Goal: Obtain resource: Download file/media

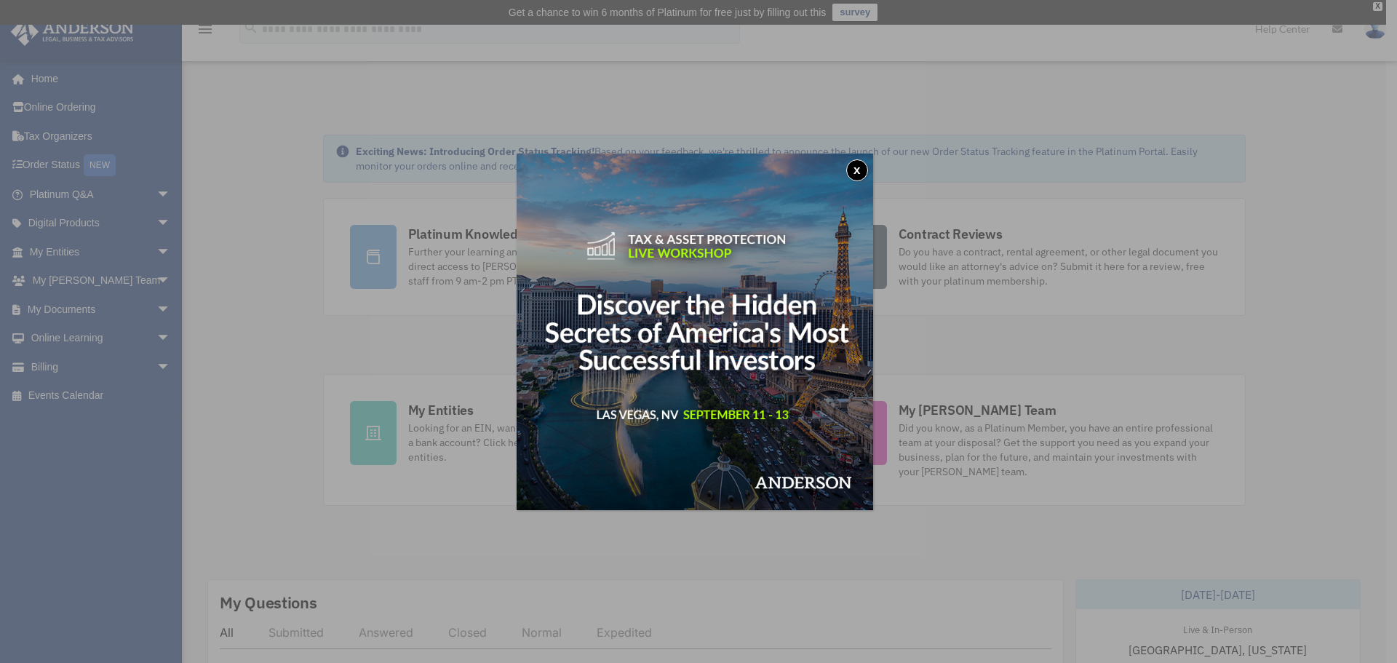
click at [863, 169] on button "x" at bounding box center [857, 170] width 22 height 22
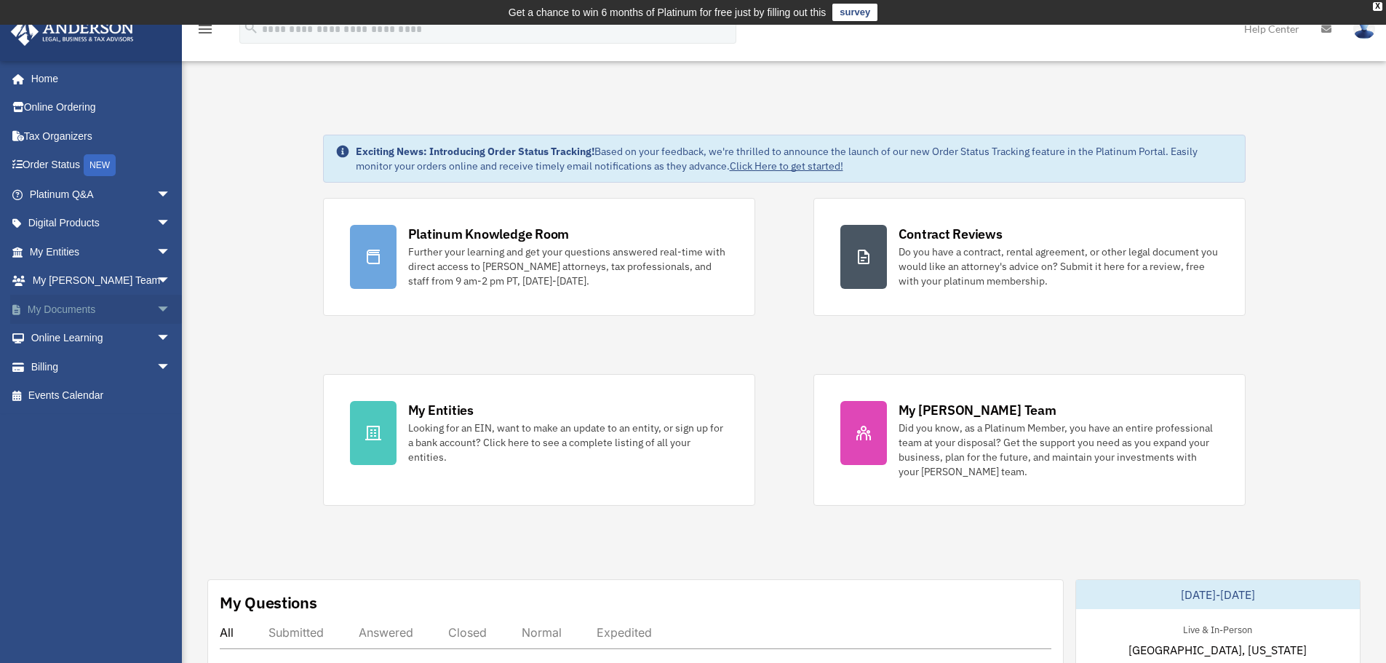
click at [156, 311] on span "arrow_drop_down" at bounding box center [170, 310] width 29 height 30
click at [65, 340] on link "Box" at bounding box center [106, 338] width 172 height 29
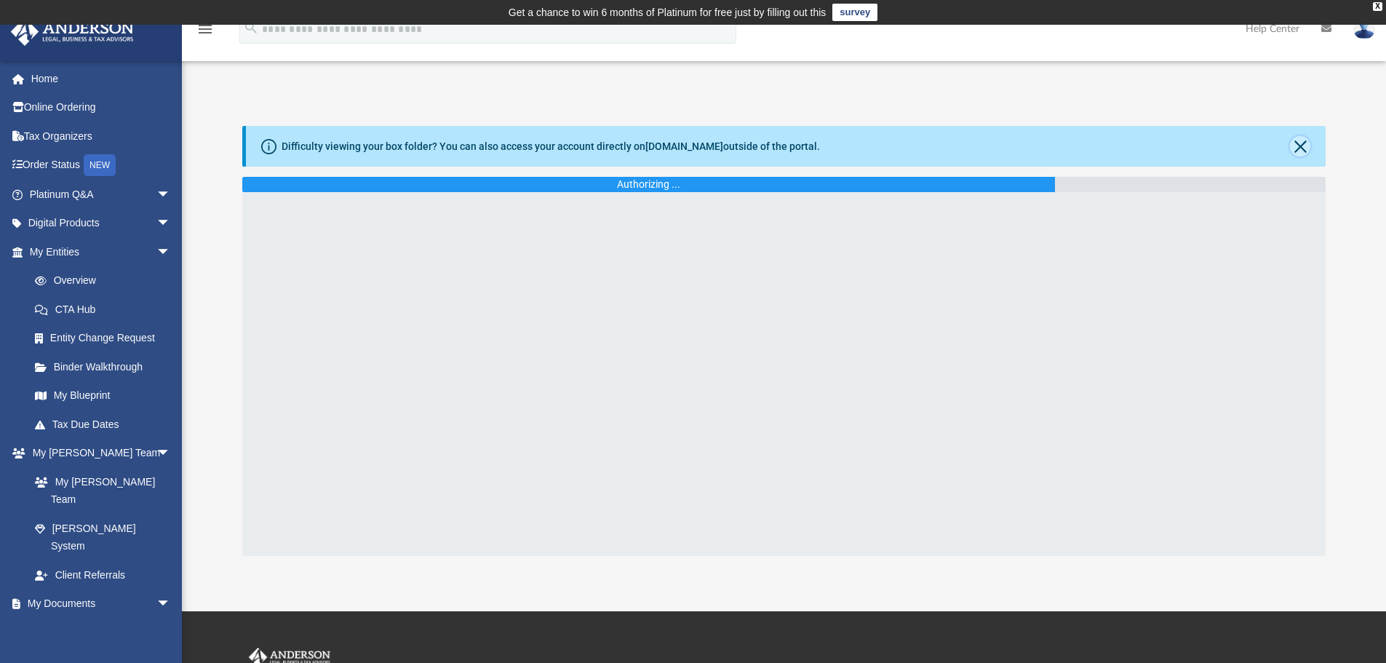
click at [1300, 144] on button "Close" at bounding box center [1300, 146] width 20 height 20
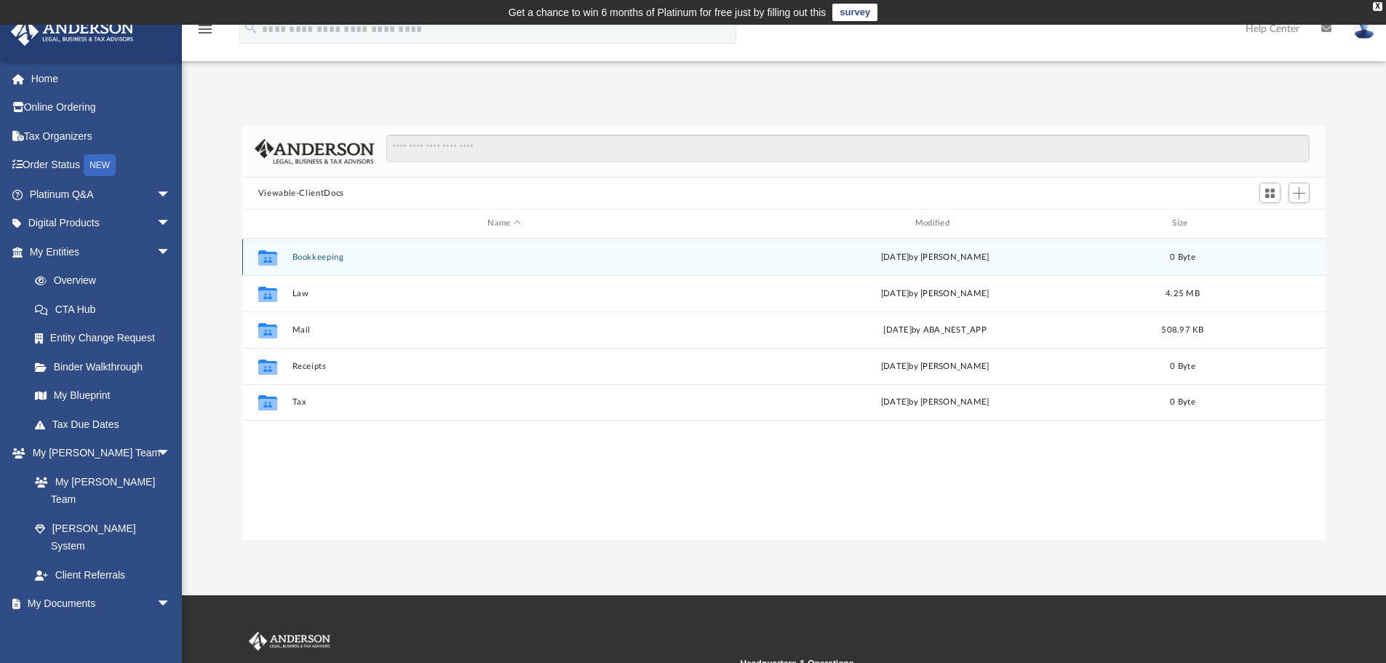
scroll to position [320, 1073]
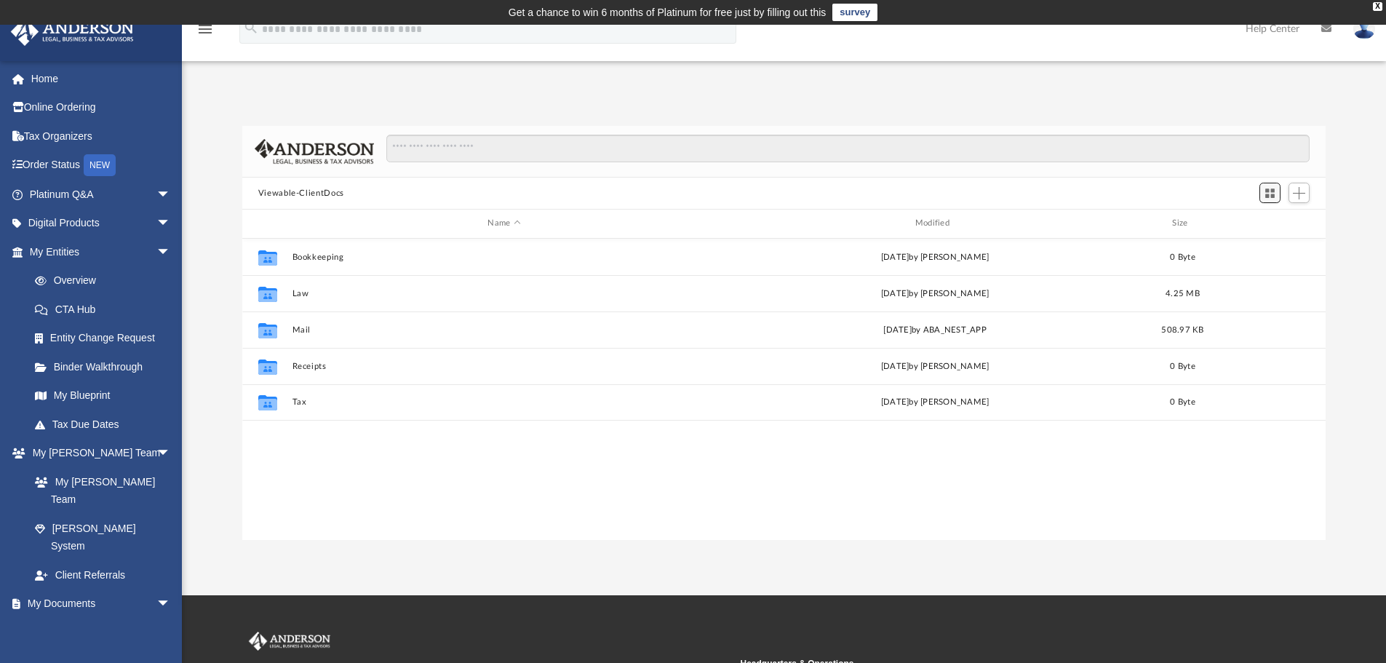
click at [1274, 194] on span "Switch to Grid View" at bounding box center [1270, 193] width 12 height 12
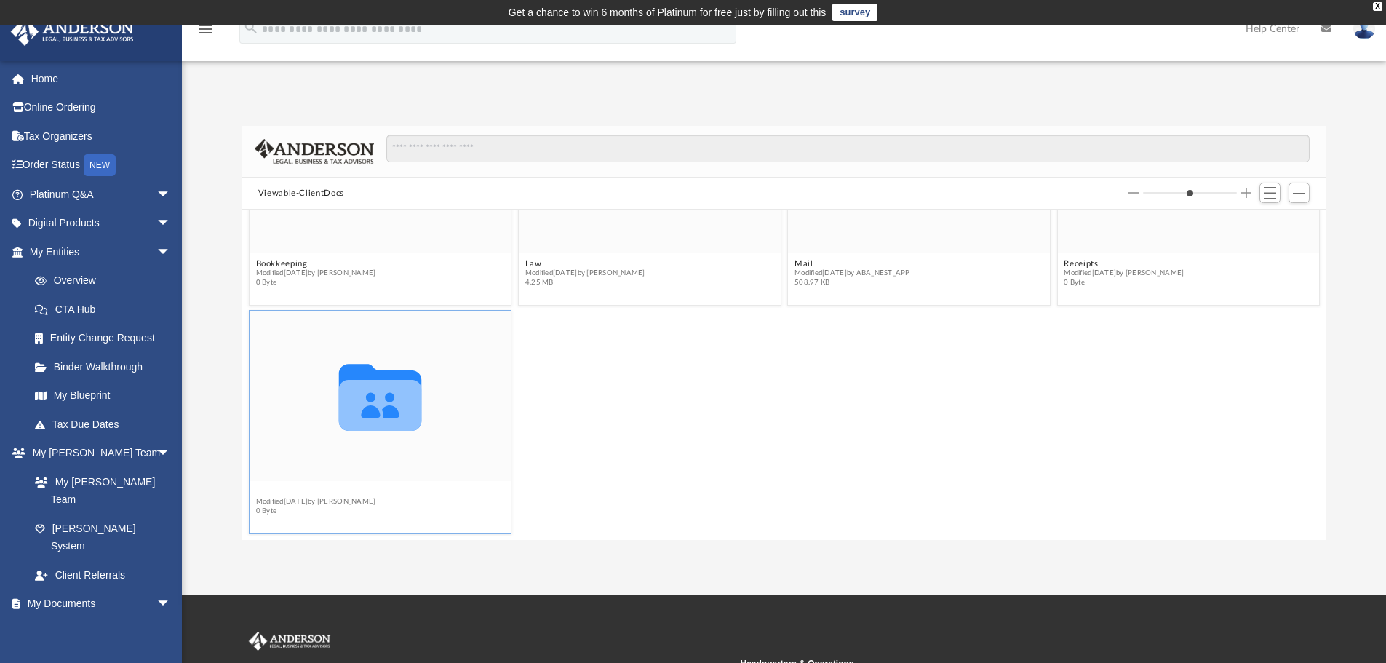
scroll to position [127, 0]
click at [260, 490] on figcaption "Tax Modified Thu Sep 12 2024 by Charles Rogler 0 Byte" at bounding box center [381, 508] width 262 height 39
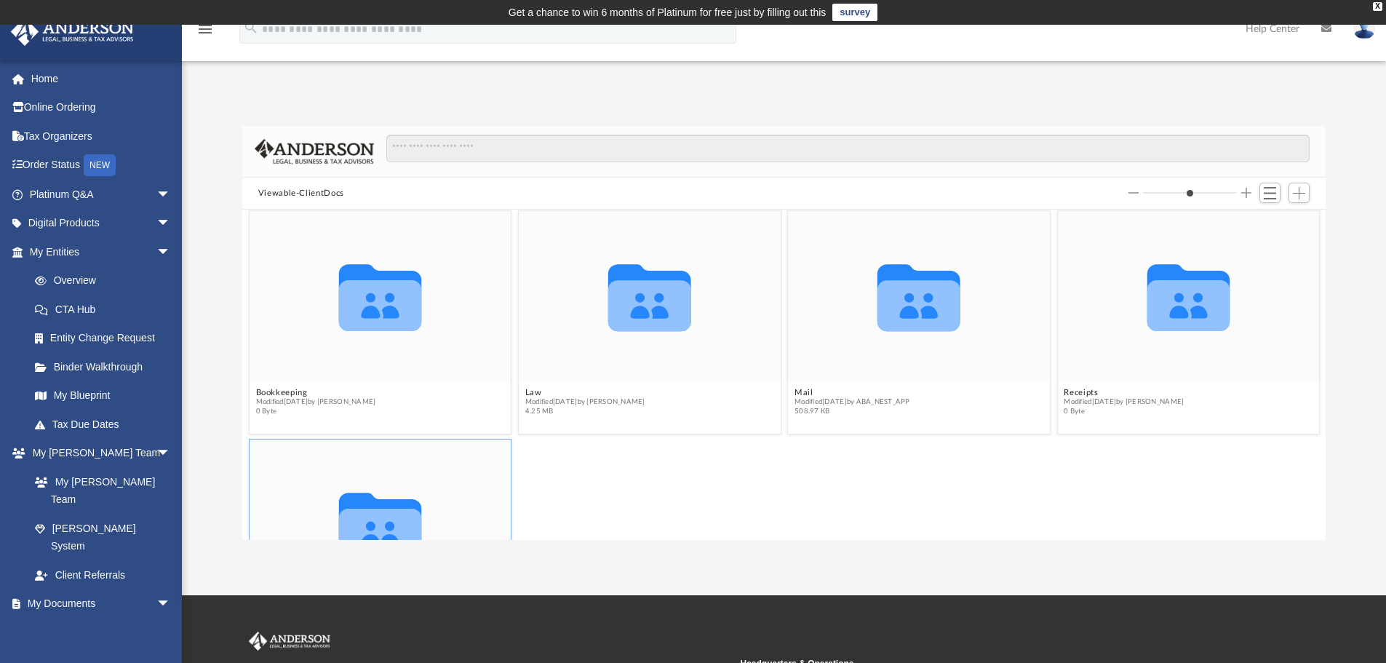
scroll to position [0, 0]
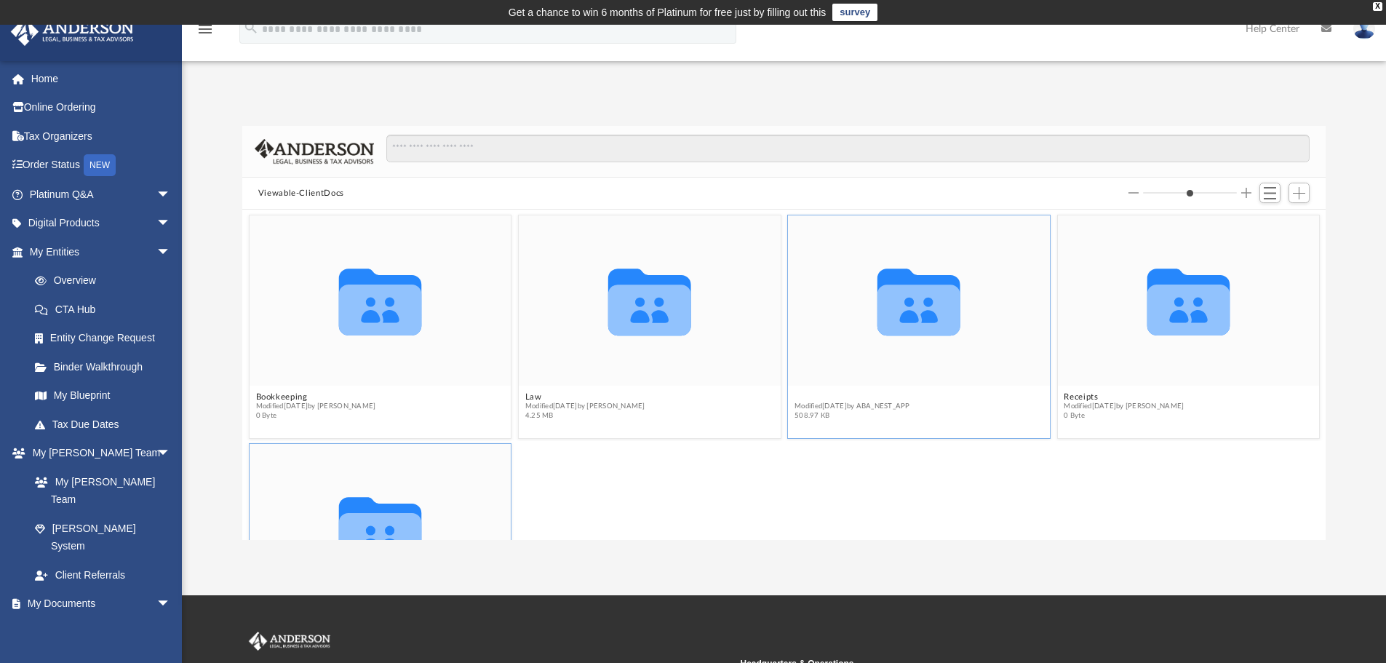
click at [800, 393] on button "Mail" at bounding box center [853, 396] width 116 height 9
click at [801, 393] on button "Mail" at bounding box center [853, 396] width 116 height 9
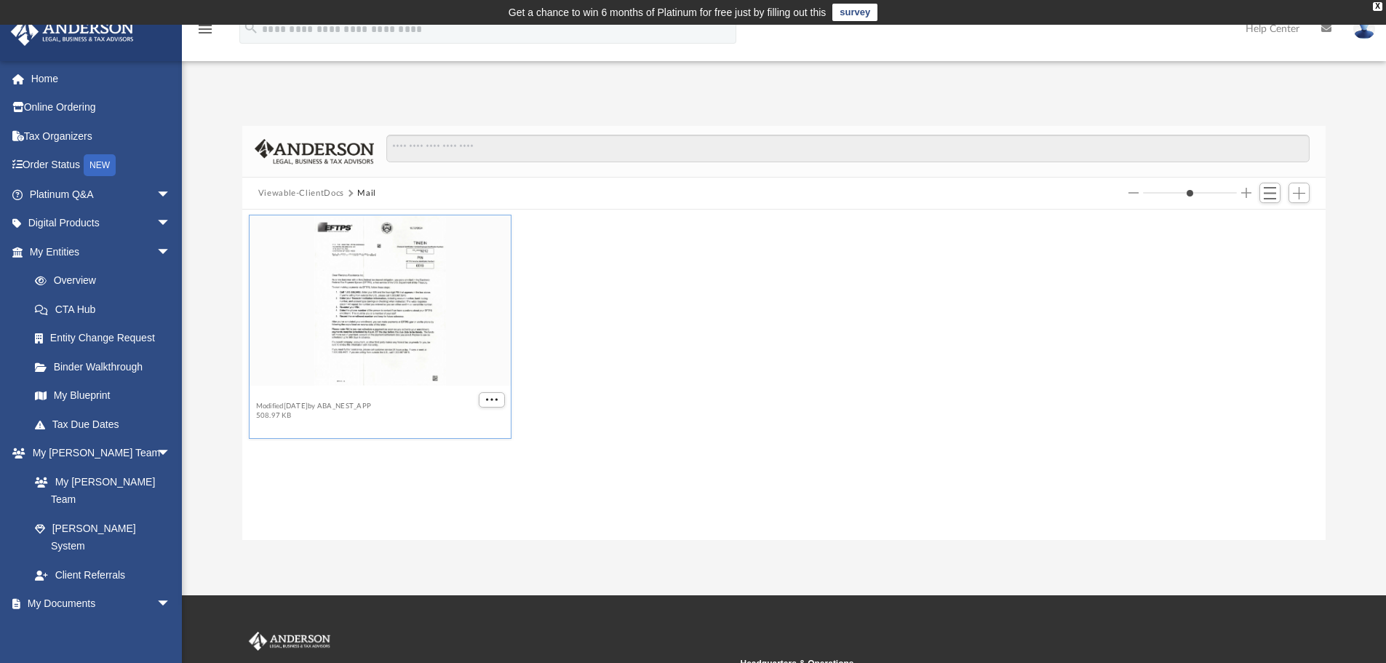
click at [347, 399] on button "2024.10.10 (06:47:12) - FlexiStay Residence, Inc. - Mail from EFTPS Electronic …" at bounding box center [365, 396] width 220 height 9
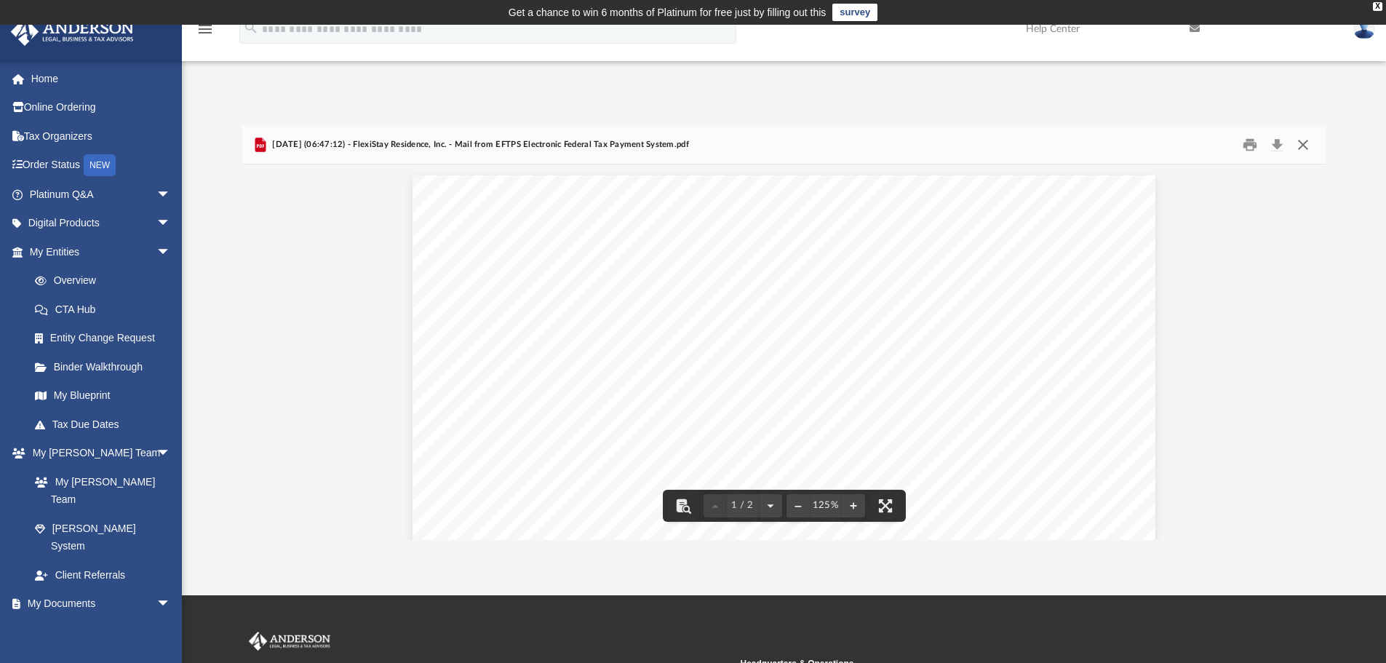
click at [1306, 147] on button "Close" at bounding box center [1303, 145] width 26 height 23
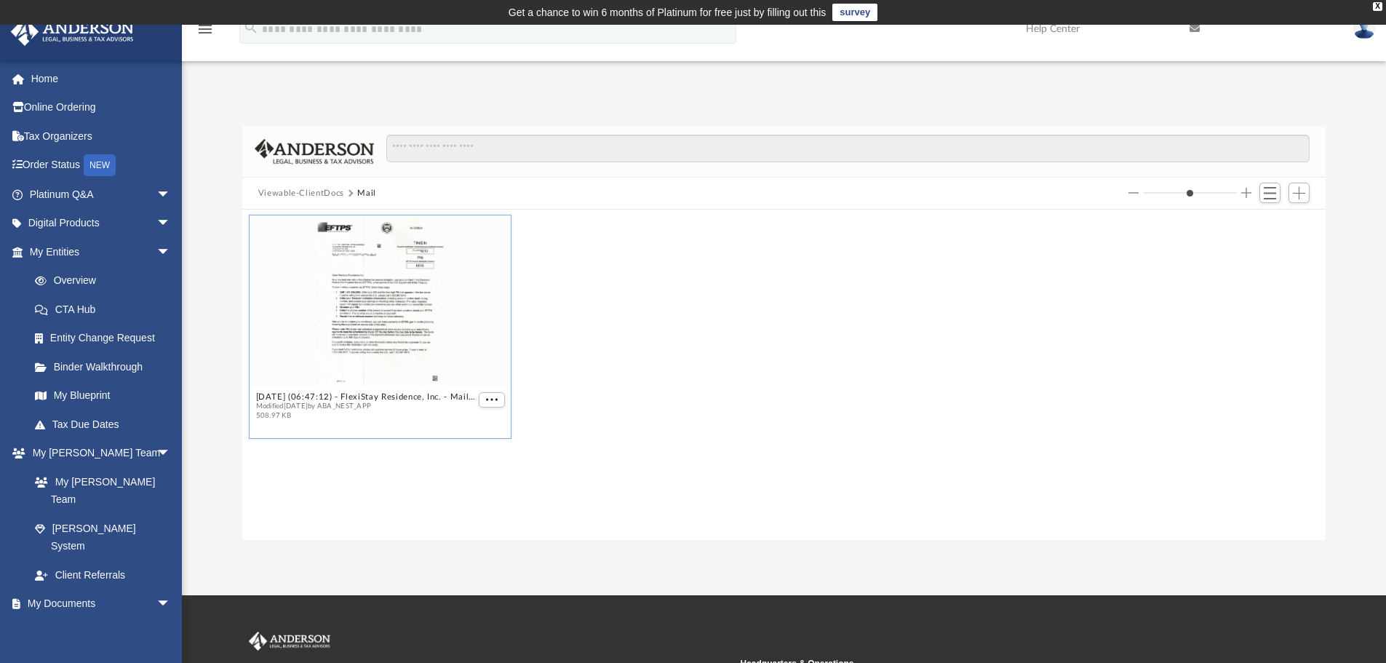
click at [1335, 170] on div "Difficulty viewing your box folder? You can also access your account directly o…" at bounding box center [784, 333] width 1204 height 414
click at [1251, 100] on div "Difficulty viewing your box folder? You can also access your account directly o…" at bounding box center [784, 317] width 1204 height 445
click at [156, 250] on span "arrow_drop_down" at bounding box center [170, 252] width 29 height 30
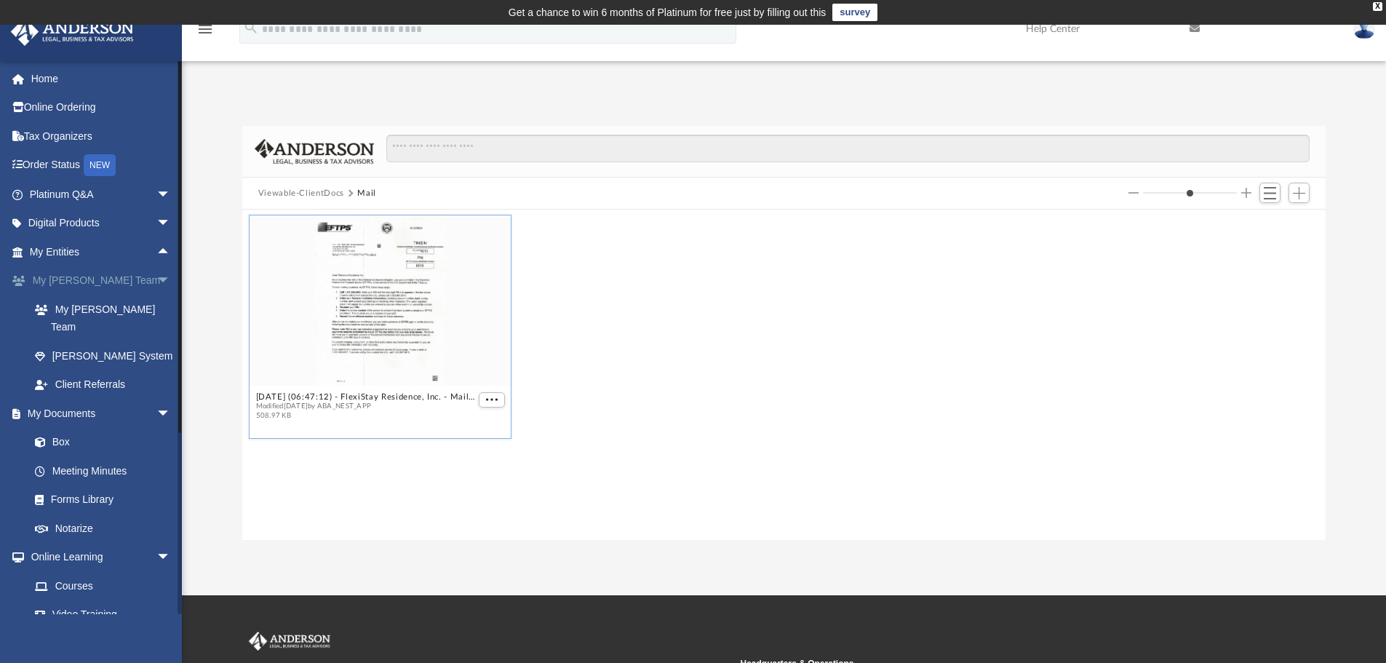
click at [156, 278] on span "arrow_drop_down" at bounding box center [170, 281] width 29 height 30
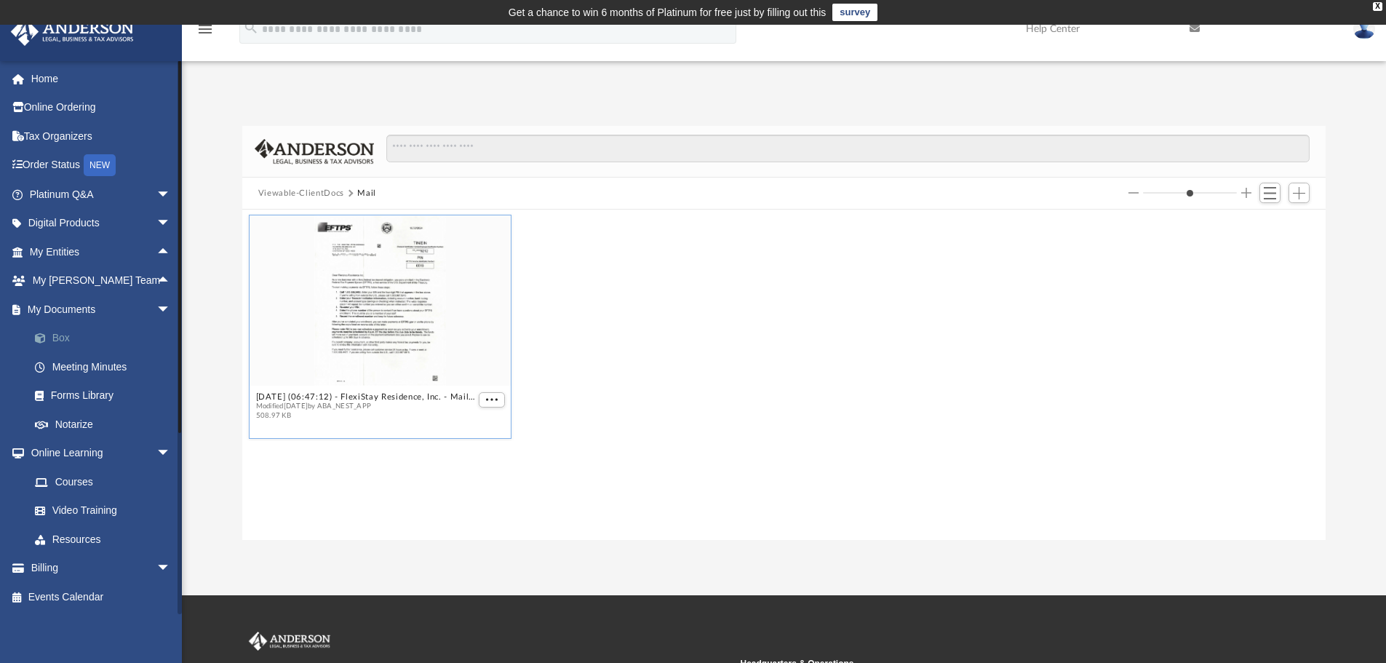
click at [55, 335] on link "Box" at bounding box center [106, 338] width 172 height 29
click at [68, 338] on link "Box" at bounding box center [106, 338] width 172 height 29
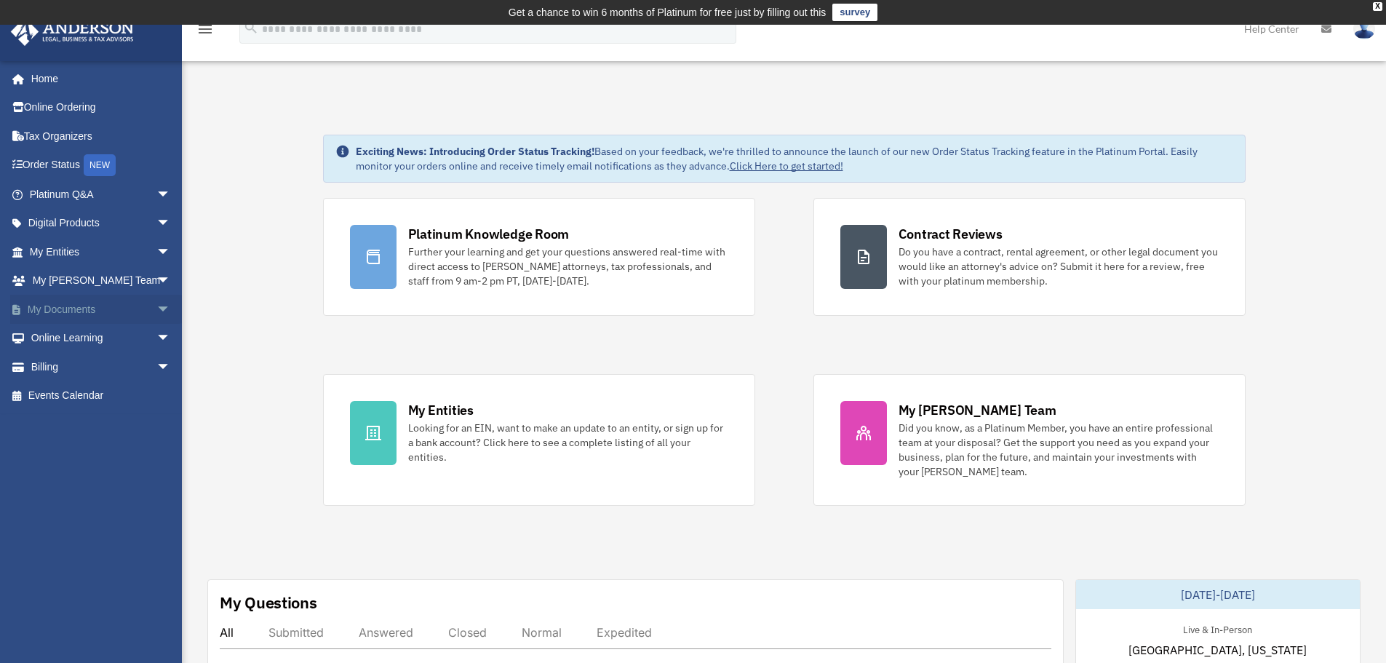
click at [156, 309] on span "arrow_drop_down" at bounding box center [170, 310] width 29 height 30
click at [69, 335] on link "Box" at bounding box center [106, 338] width 172 height 29
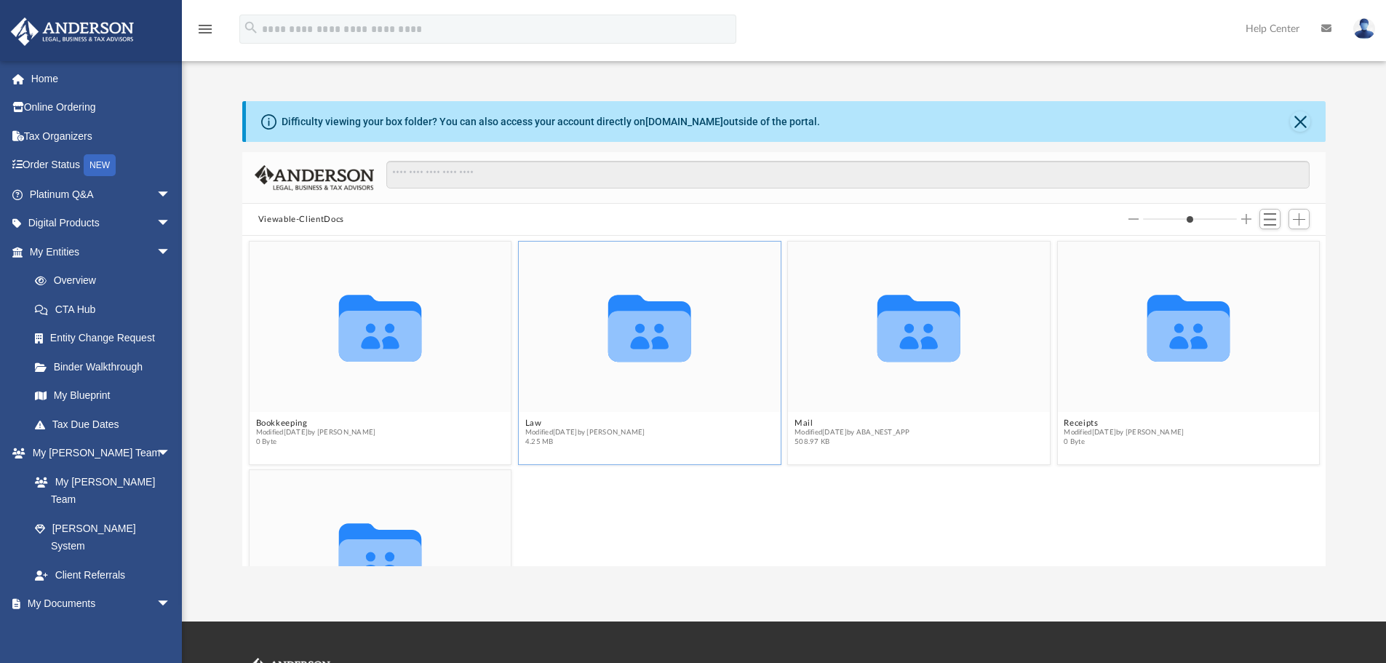
scroll to position [320, 1073]
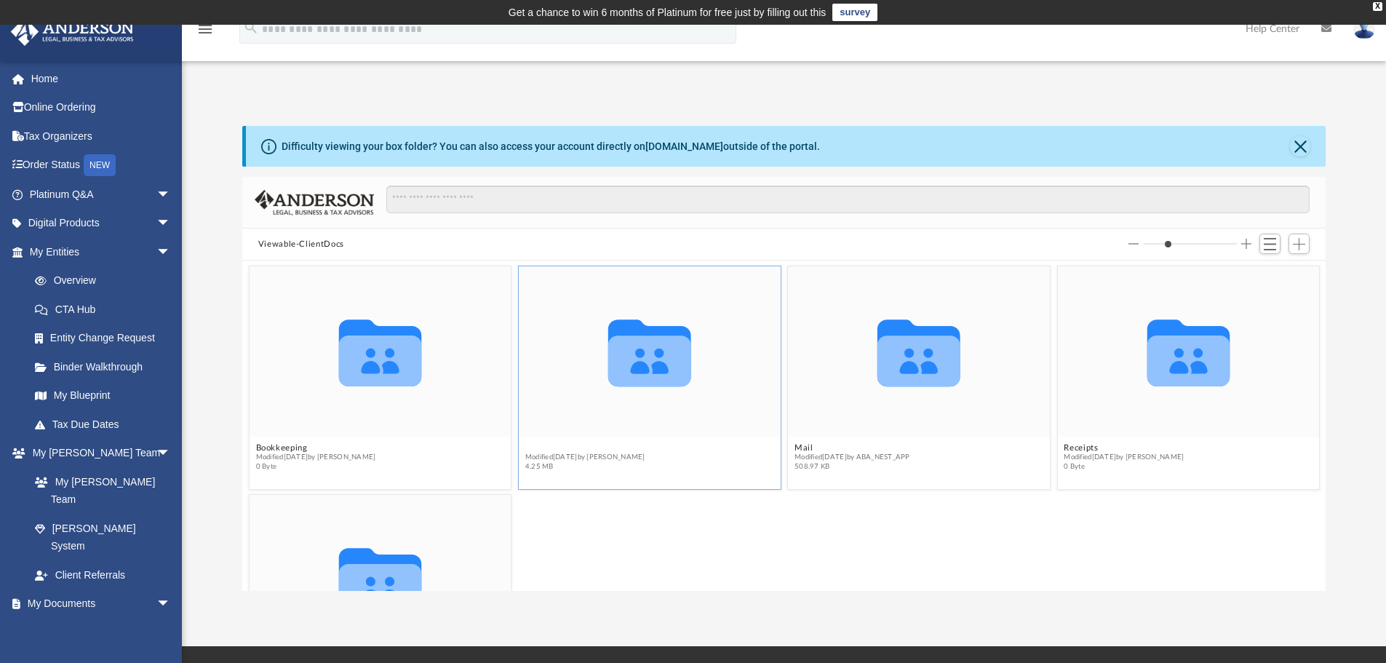
click at [536, 449] on button "Law" at bounding box center [585, 447] width 120 height 9
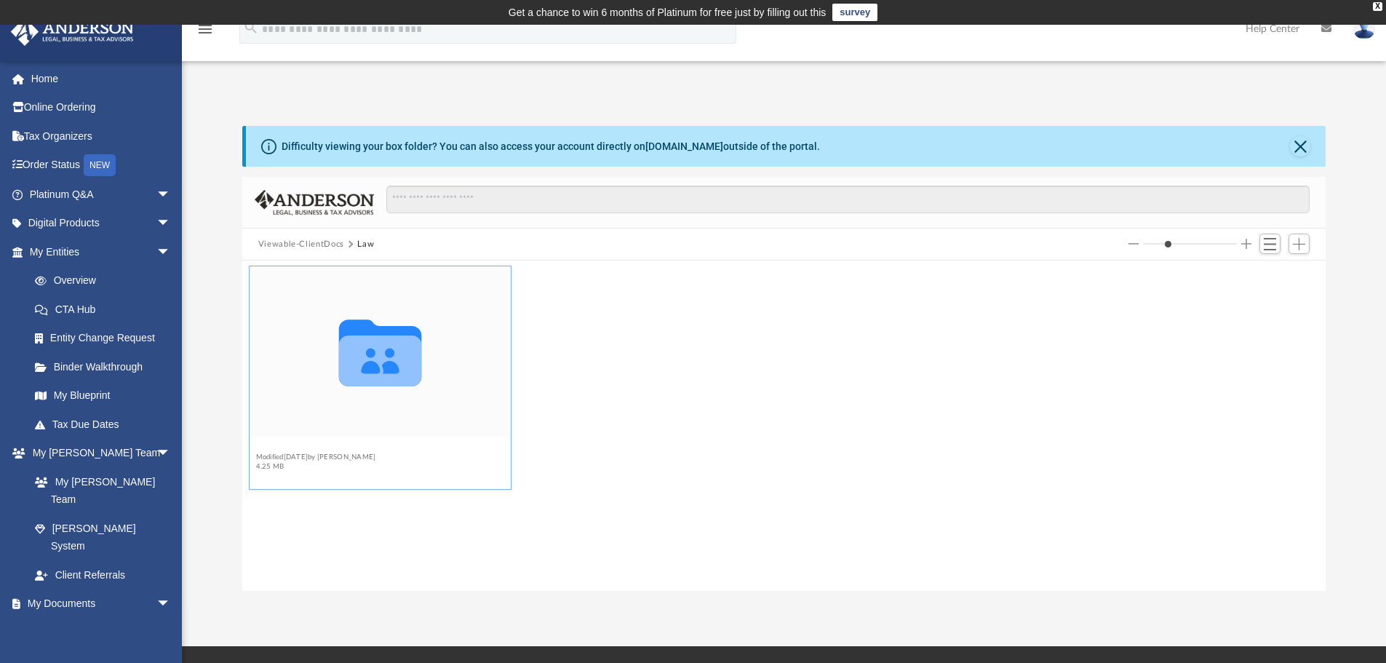
click at [306, 448] on button "FlexiStay Residence, Inc." at bounding box center [315, 447] width 120 height 9
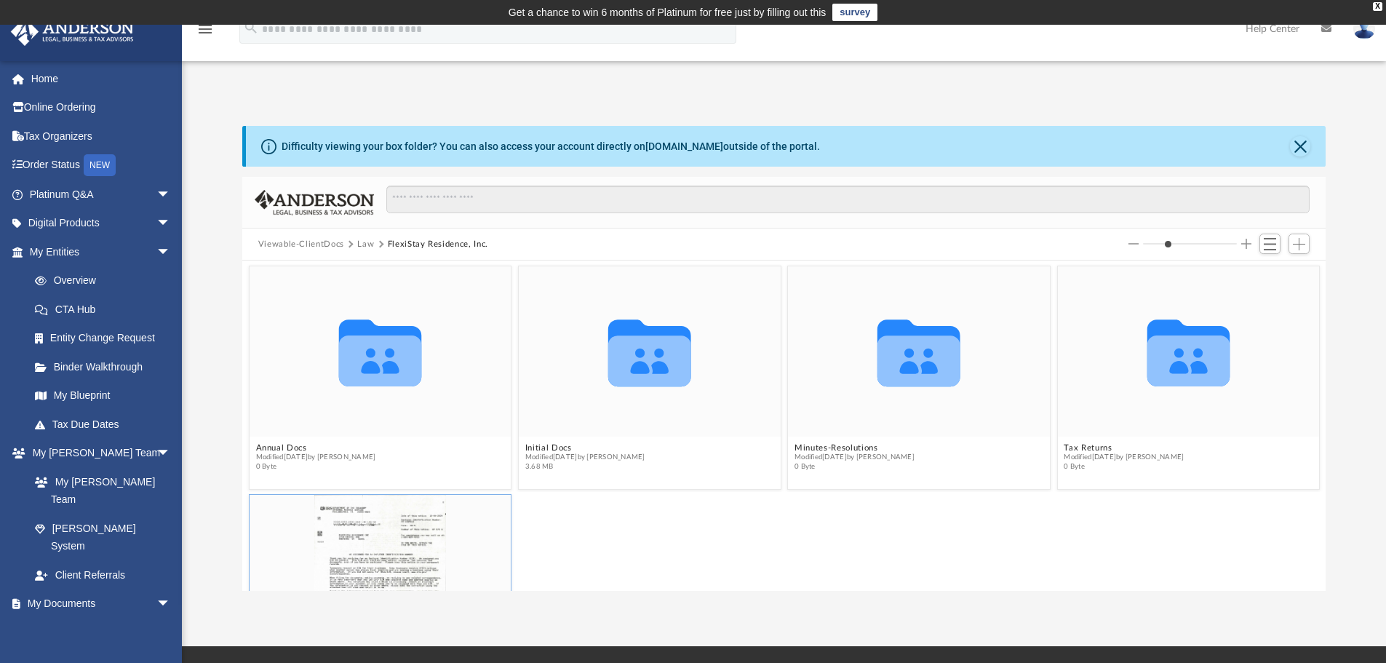
click at [415, 534] on div "grid" at bounding box center [381, 580] width 262 height 170
click at [415, 533] on div "grid" at bounding box center [381, 580] width 262 height 170
click at [366, 542] on div "grid" at bounding box center [381, 580] width 262 height 170
click at [365, 541] on div "grid" at bounding box center [381, 580] width 262 height 170
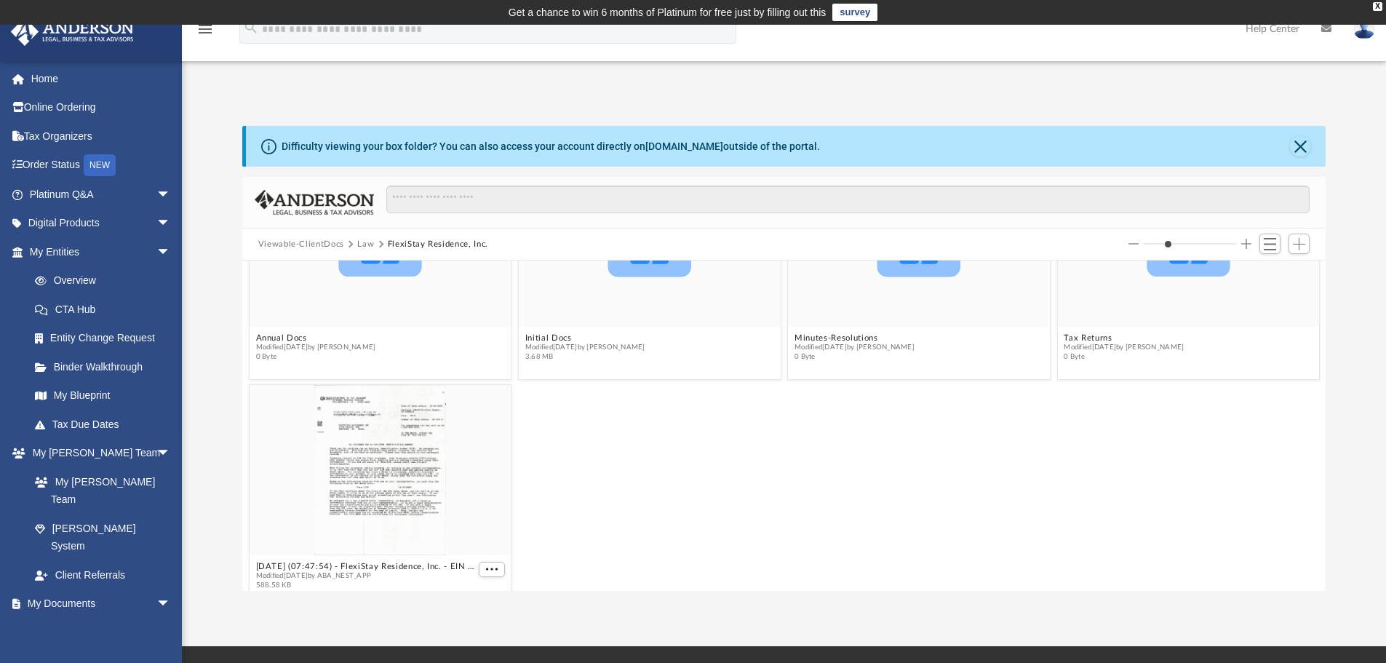
scroll to position [133, 0]
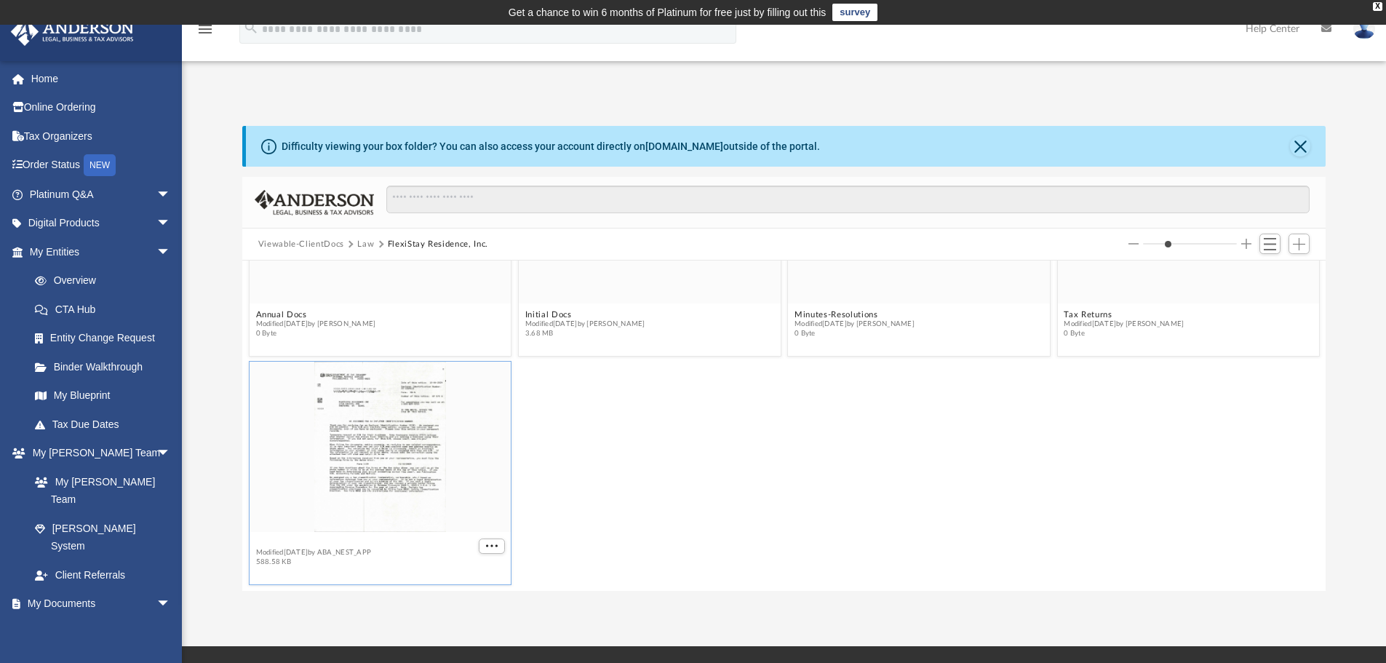
click at [290, 540] on figcaption "2024.10.08 (07:47:54) - FlexiStay Residence, Inc. - EIN Letter from IRS.pdf Mod…" at bounding box center [381, 552] width 262 height 39
click at [290, 540] on figcaption "2024.10.08 (07:47:54) - FlexiStay Residence, Inc. - EIN Letter from IRS.pdf Mod…" at bounding box center [381, 559] width 262 height 39
click at [269, 549] on button "2024.10.08 (07:47:54) - FlexiStay Residence, Inc. - EIN Letter from IRS.pdf" at bounding box center [365, 549] width 220 height 9
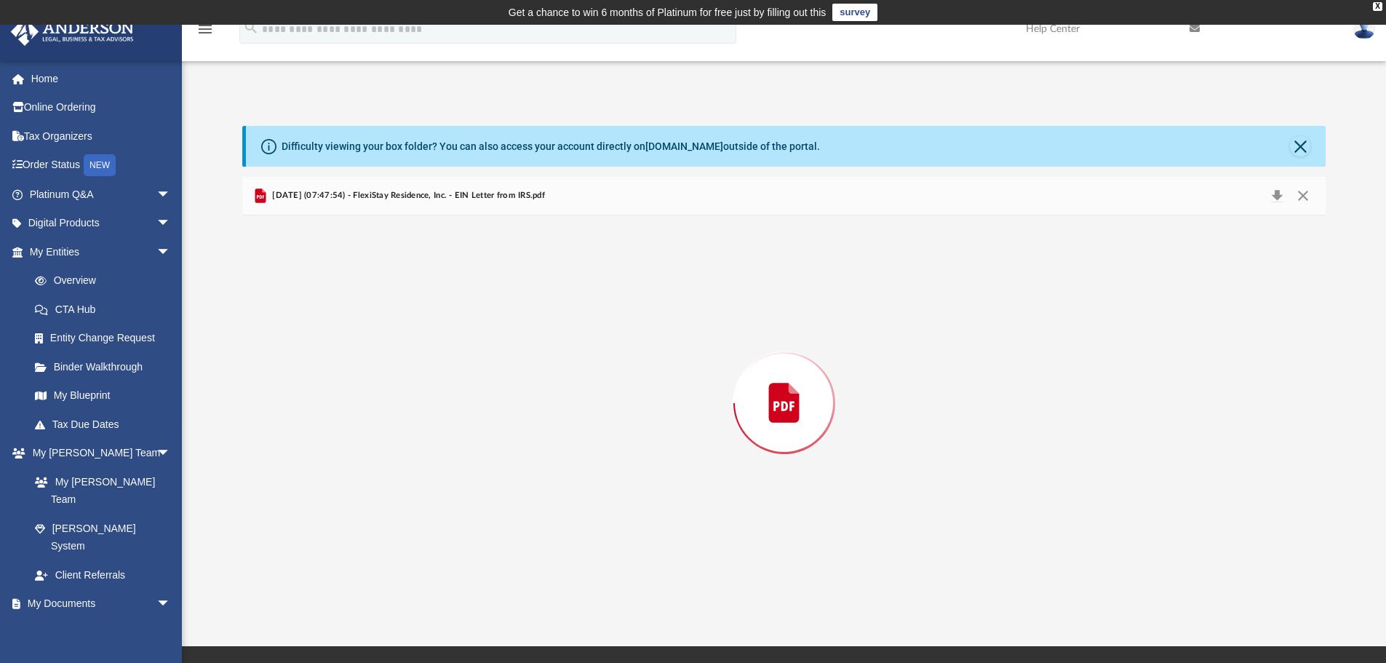
click at [269, 549] on div "Preview" at bounding box center [784, 402] width 1084 height 375
drag, startPoint x: 769, startPoint y: 340, endPoint x: 1242, endPoint y: 260, distance: 479.7
click at [1242, 260] on div at bounding box center [784, 260] width 1084 height 1
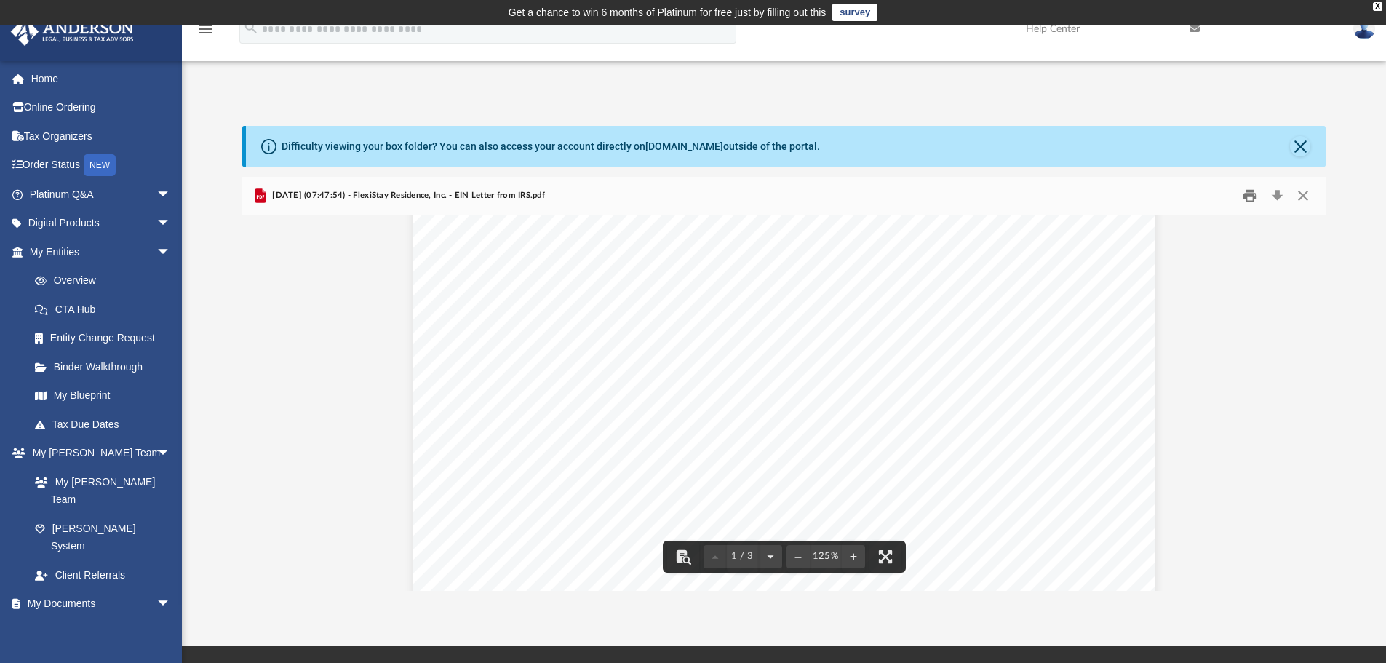
click at [1246, 197] on button "Print" at bounding box center [1250, 196] width 29 height 23
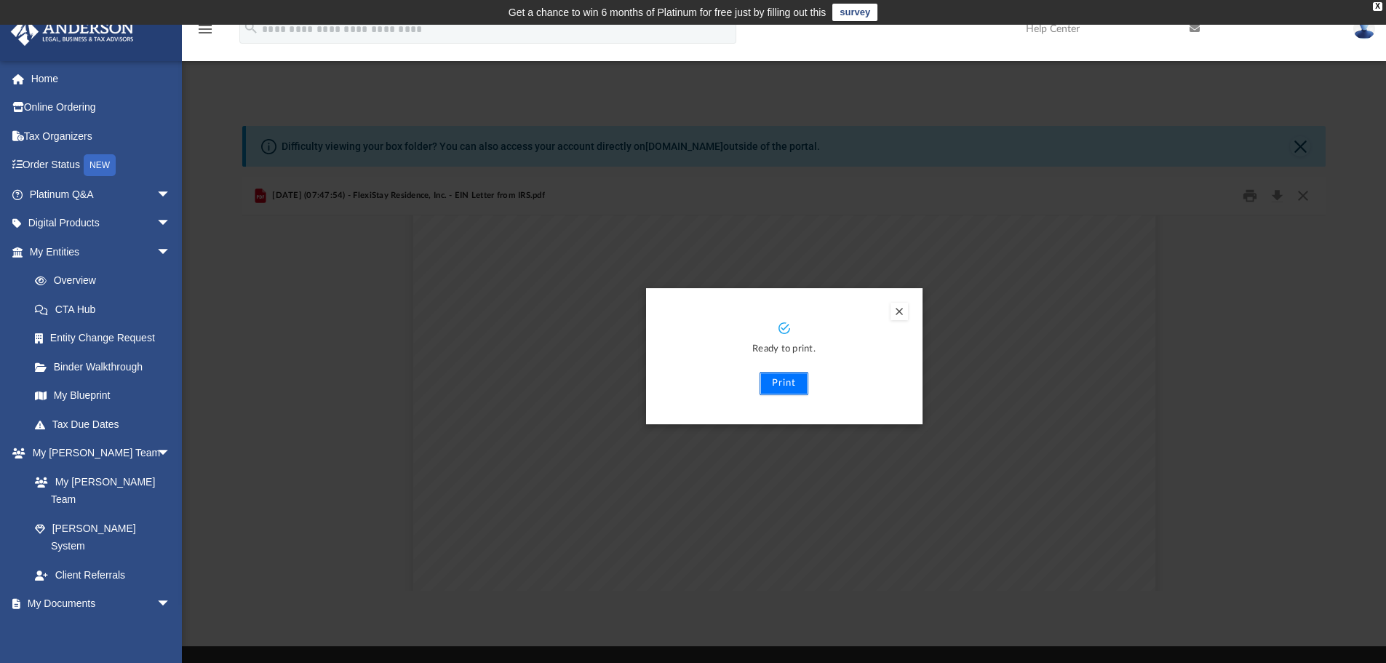
click at [787, 383] on button "Print" at bounding box center [784, 383] width 49 height 23
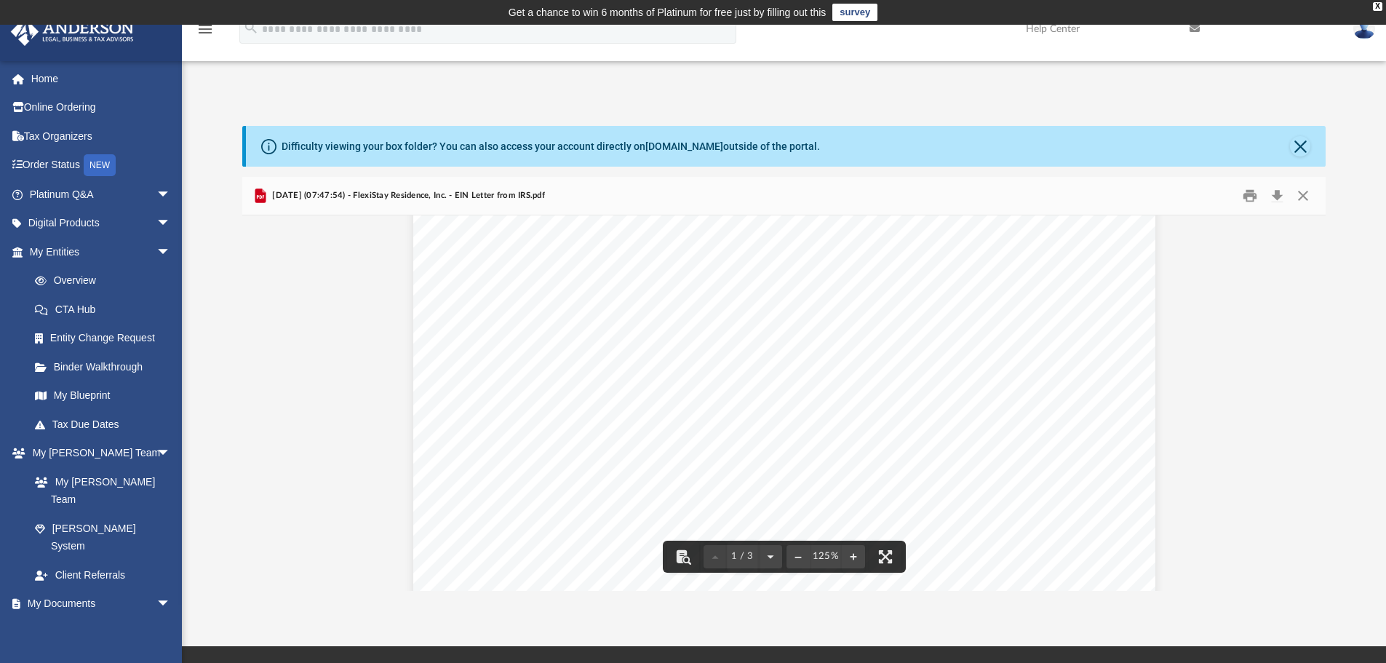
click at [1300, 143] on button "Close" at bounding box center [1300, 146] width 20 height 20
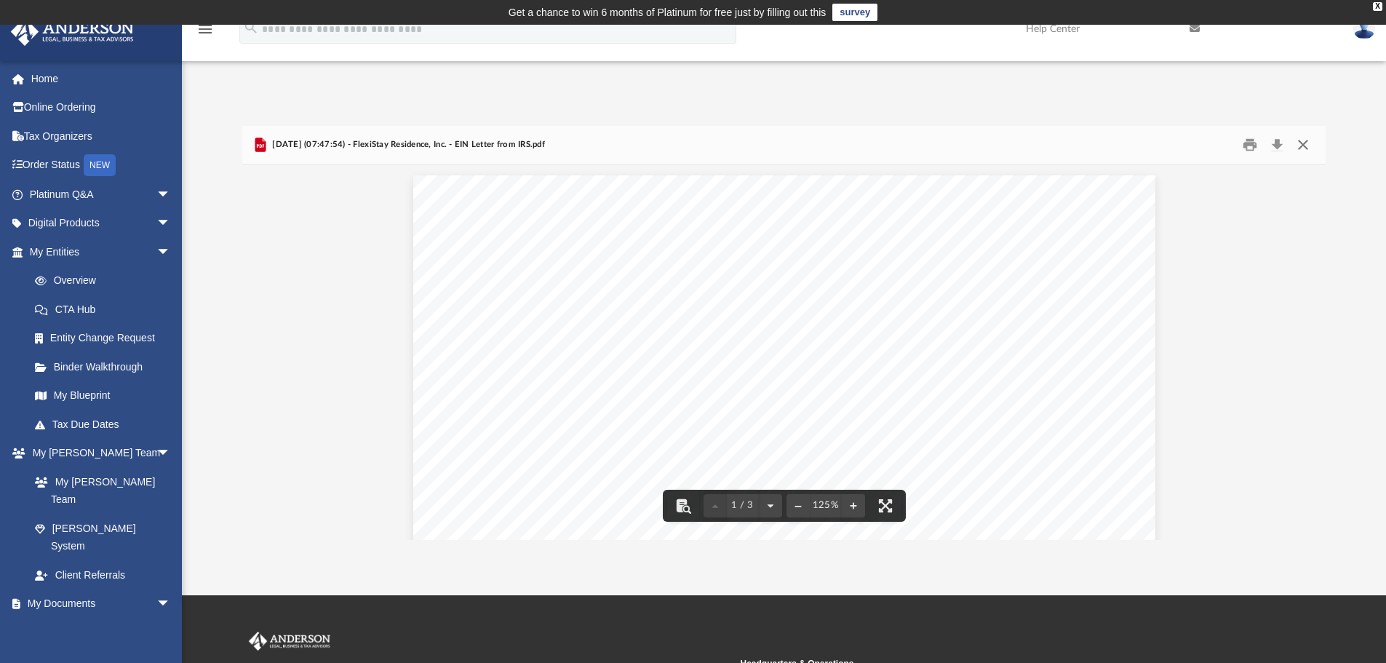
click at [1300, 144] on button "Close" at bounding box center [1303, 145] width 26 height 23
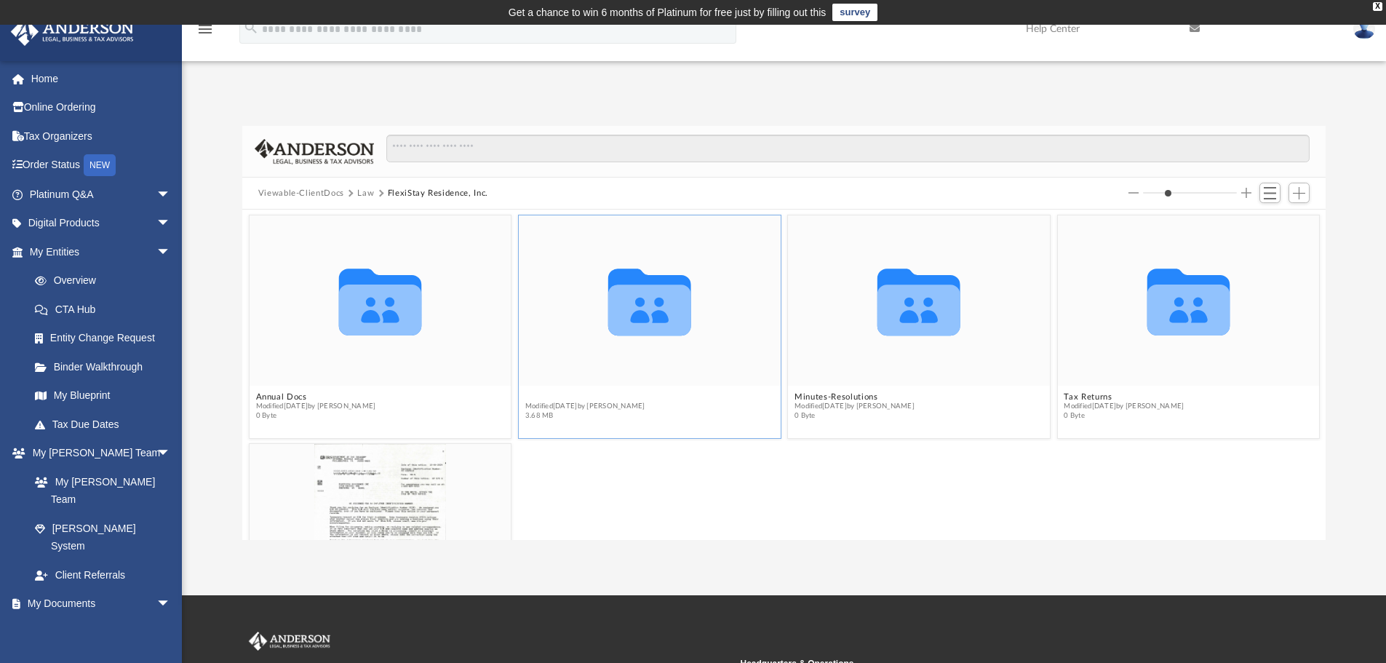
click at [555, 270] on figure "Collaborated Folder Initial Docs Modified Fri Apr 18 2025 by Shaquina Williams …" at bounding box center [650, 320] width 262 height 210
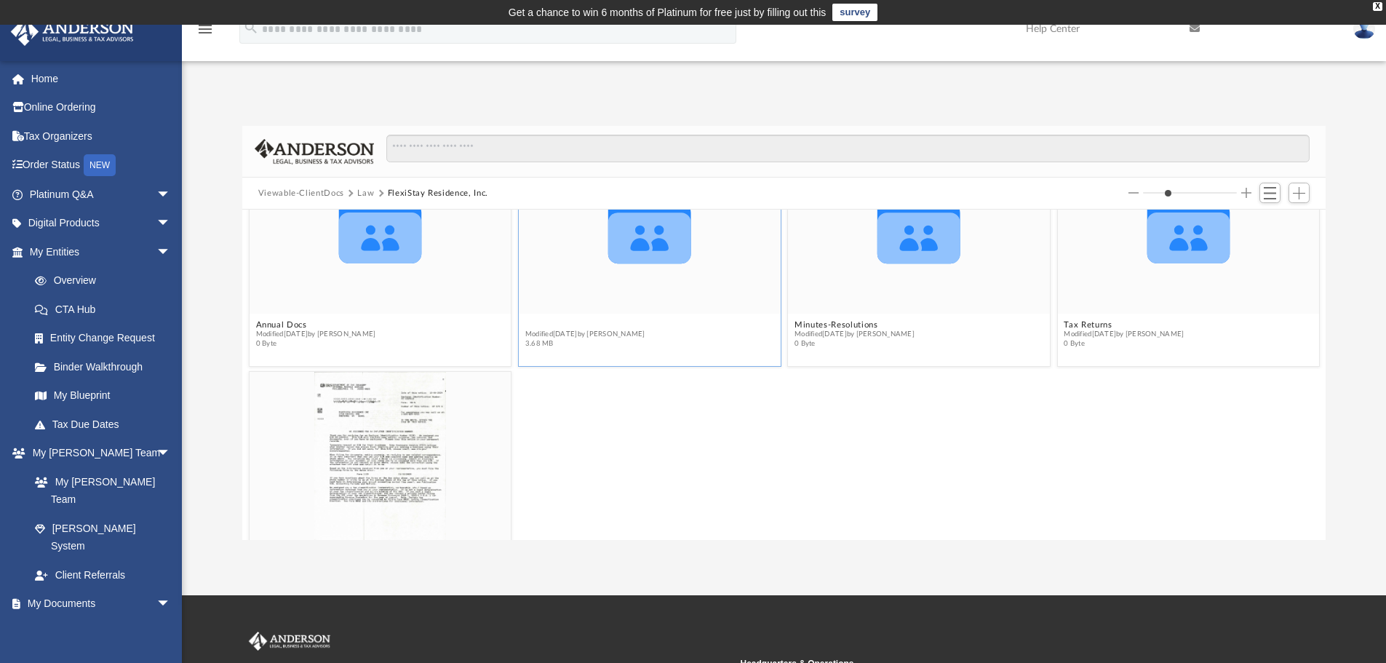
scroll to position [73, 0]
click at [396, 415] on div "grid" at bounding box center [381, 456] width 262 height 170
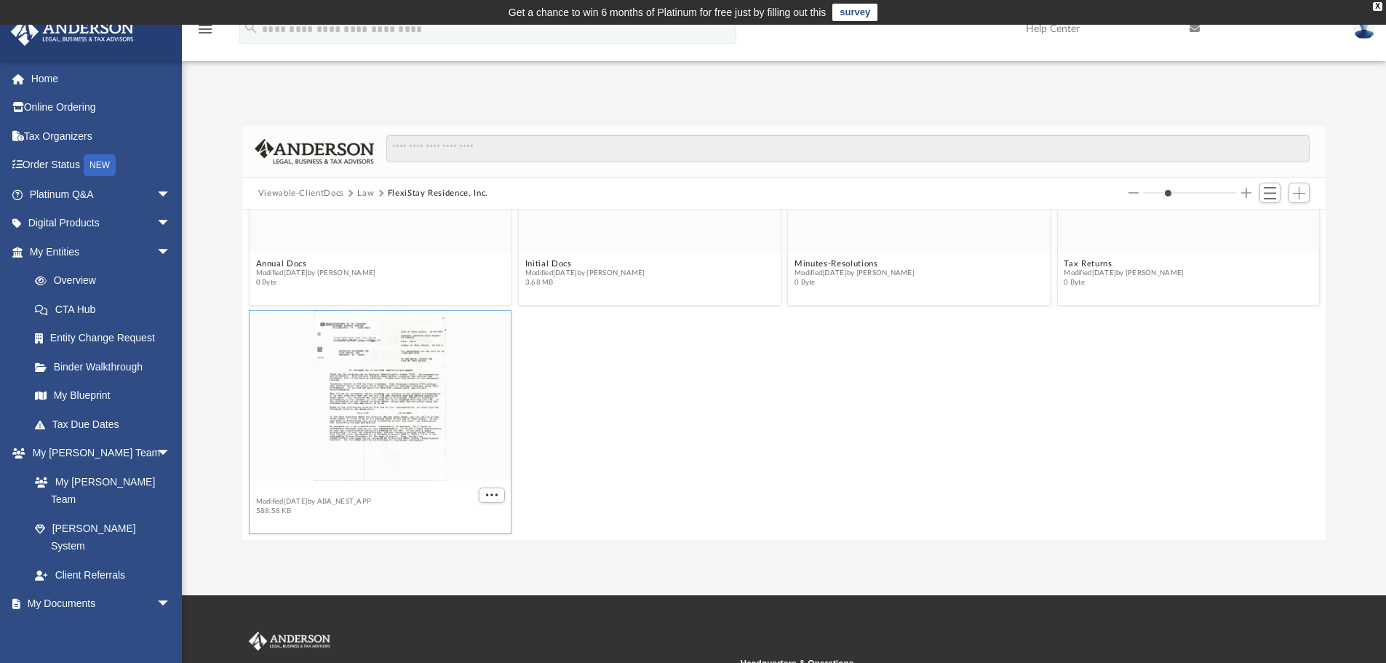
scroll to position [127, 0]
click at [304, 489] on figcaption "2024.10.08 (07:47:54) - FlexiStay Residence, Inc. - EIN Letter from IRS.pdf Mod…" at bounding box center [381, 508] width 262 height 39
click at [290, 506] on span "Modified Tue Oct 8 2024 by ABA_NEST_APP" at bounding box center [365, 508] width 220 height 9
click at [291, 504] on span "Modified Tue Oct 8 2024 by ABA_NEST_APP" at bounding box center [365, 508] width 220 height 9
click at [293, 497] on button "2024.10.08 (07:47:54) - FlexiStay Residence, Inc. - EIN Letter from IRS.pdf" at bounding box center [365, 498] width 220 height 9
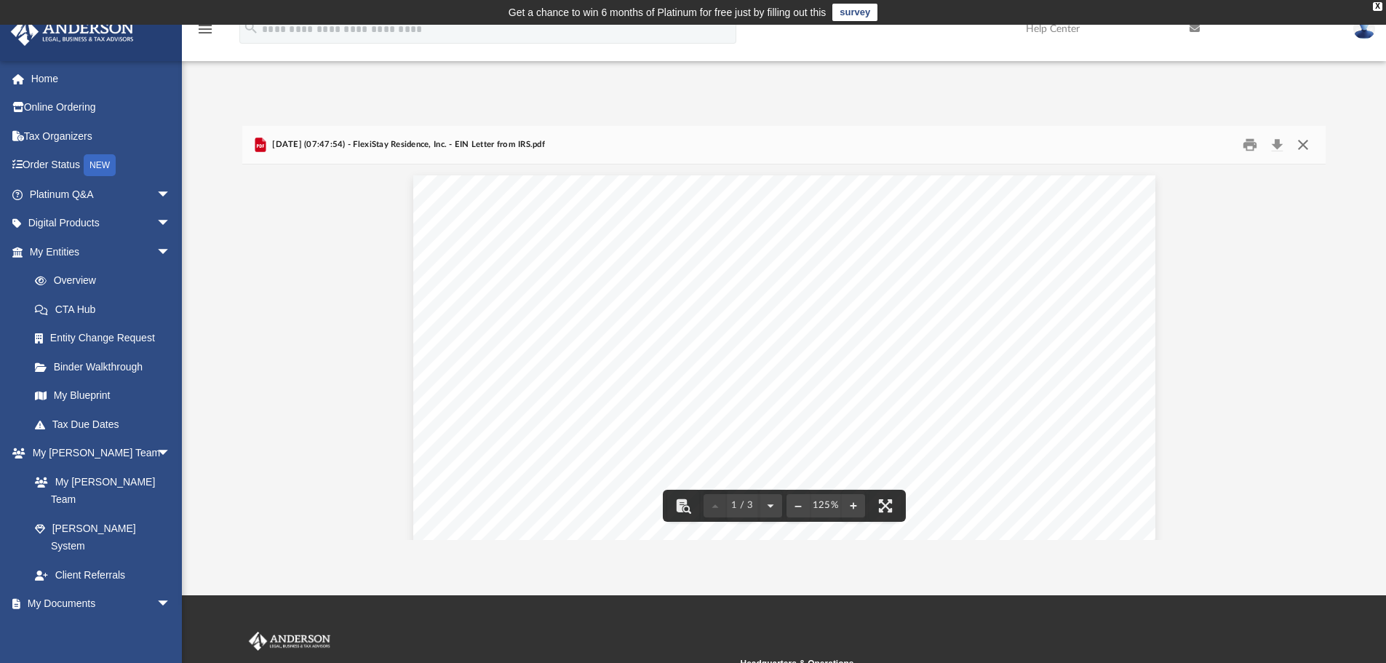
click at [1303, 145] on button "Close" at bounding box center [1303, 145] width 26 height 23
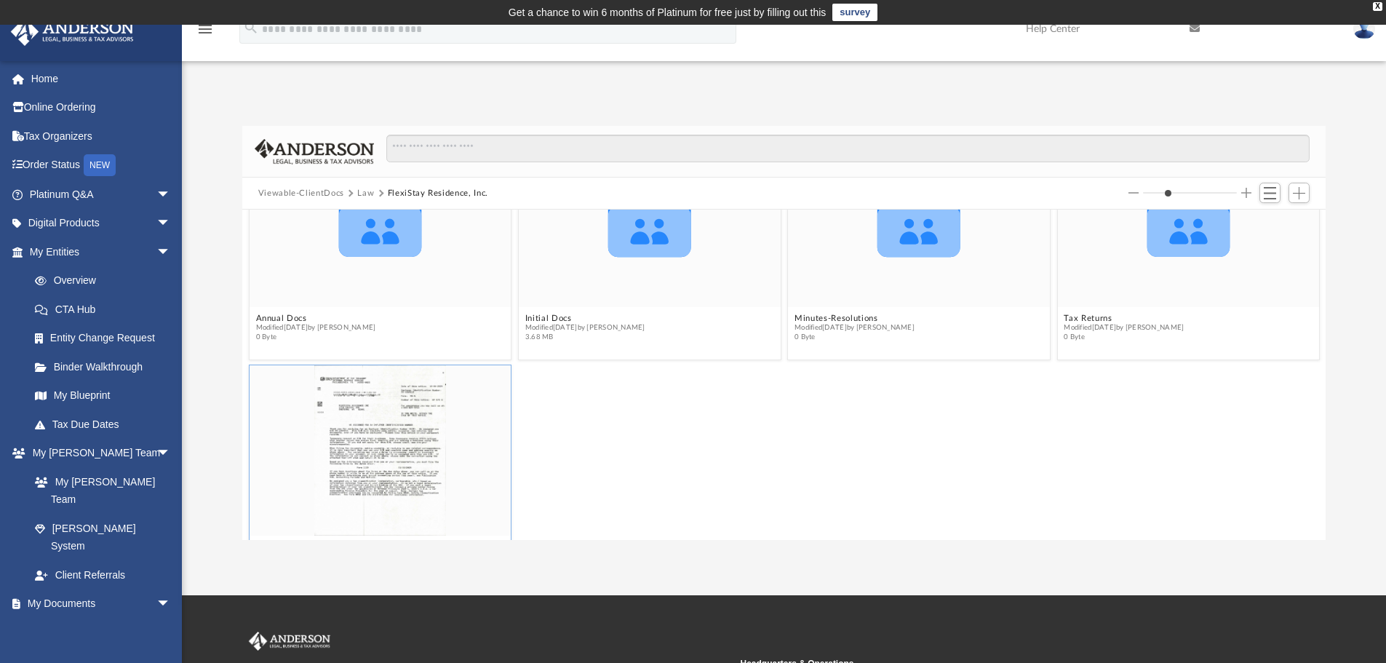
scroll to position [0, 0]
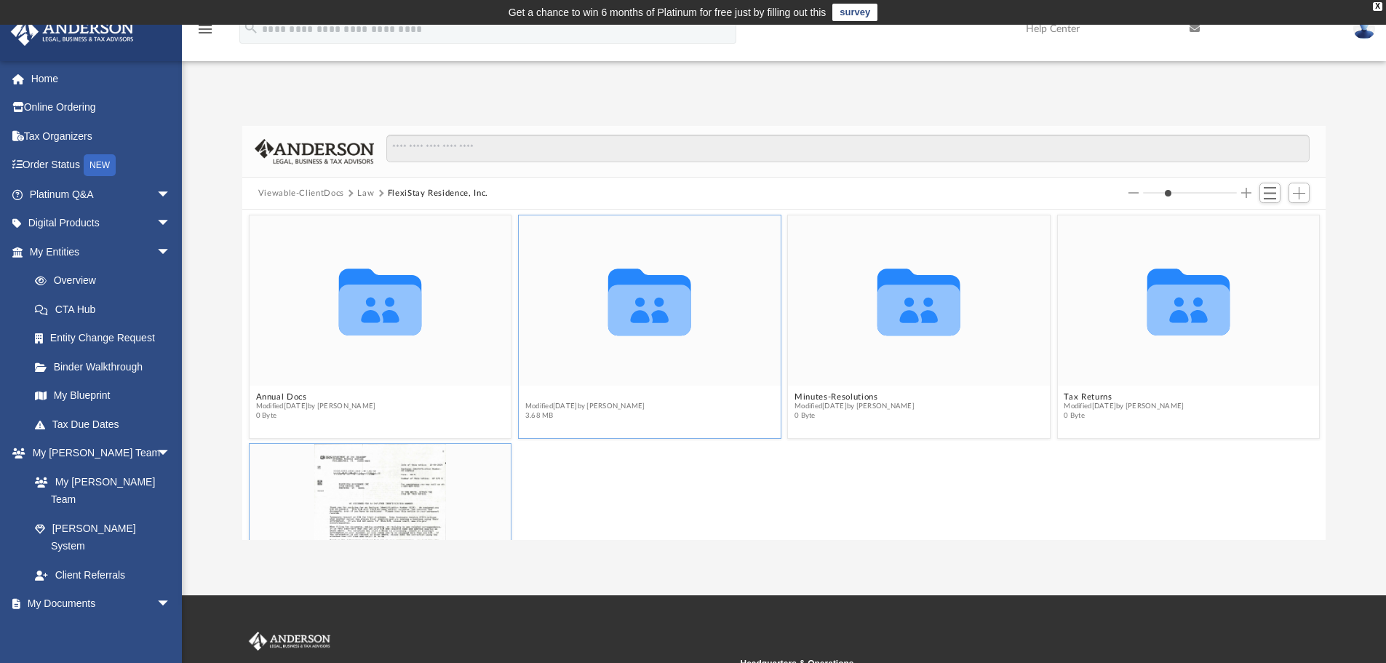
click at [546, 398] on button "Initial Docs" at bounding box center [585, 396] width 120 height 9
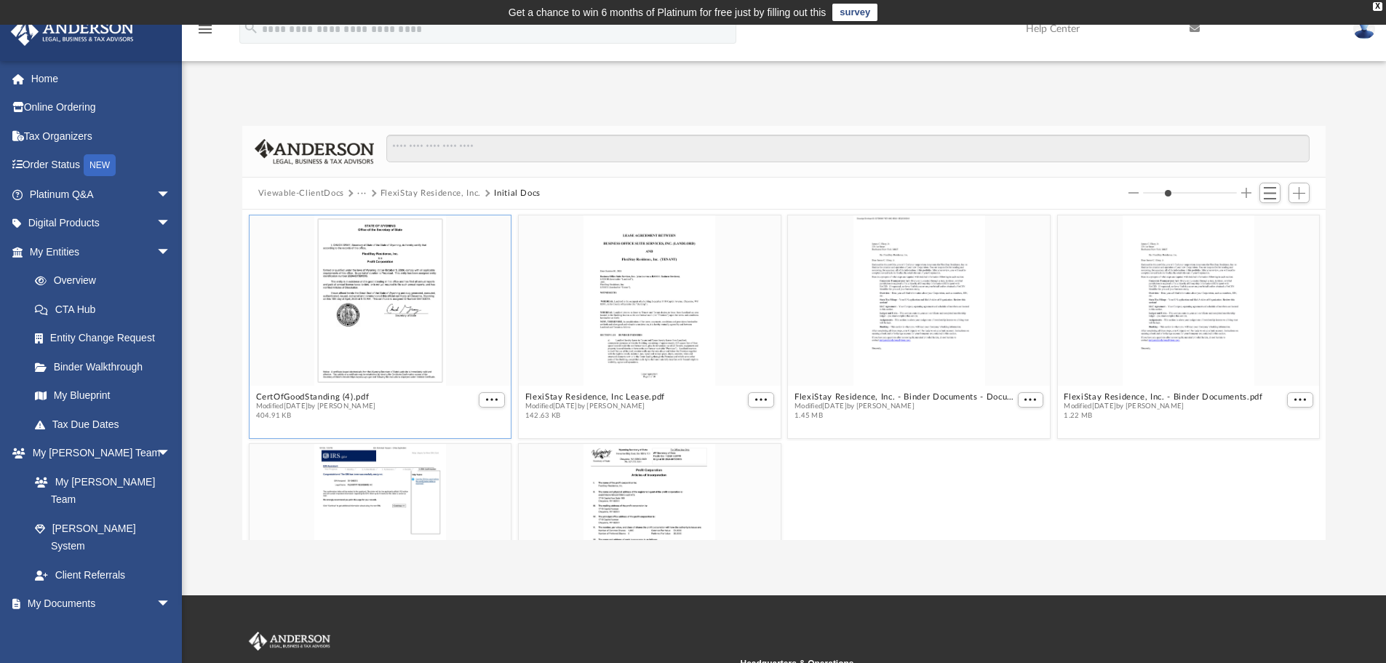
click at [396, 329] on div "grid" at bounding box center [381, 300] width 262 height 170
click at [322, 397] on button "CertOfGoodStanding (4).pdf" at bounding box center [315, 396] width 120 height 9
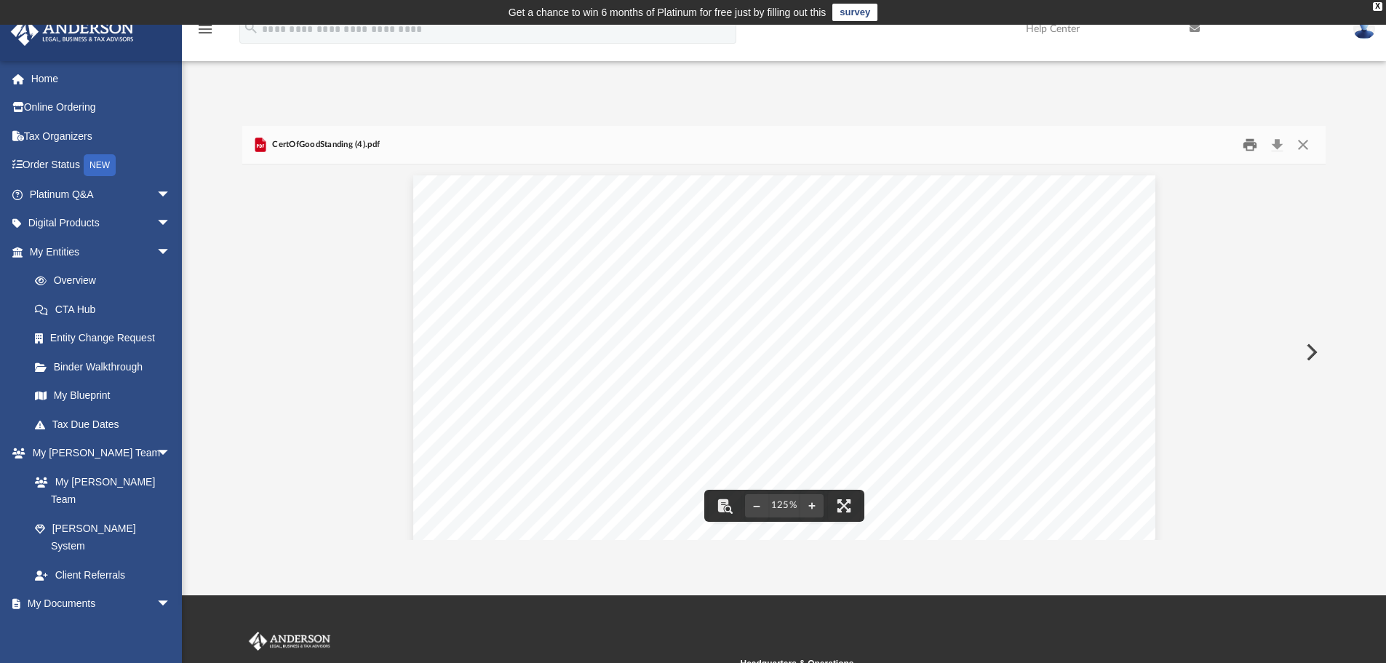
click at [1248, 145] on button "Print" at bounding box center [1250, 145] width 29 height 23
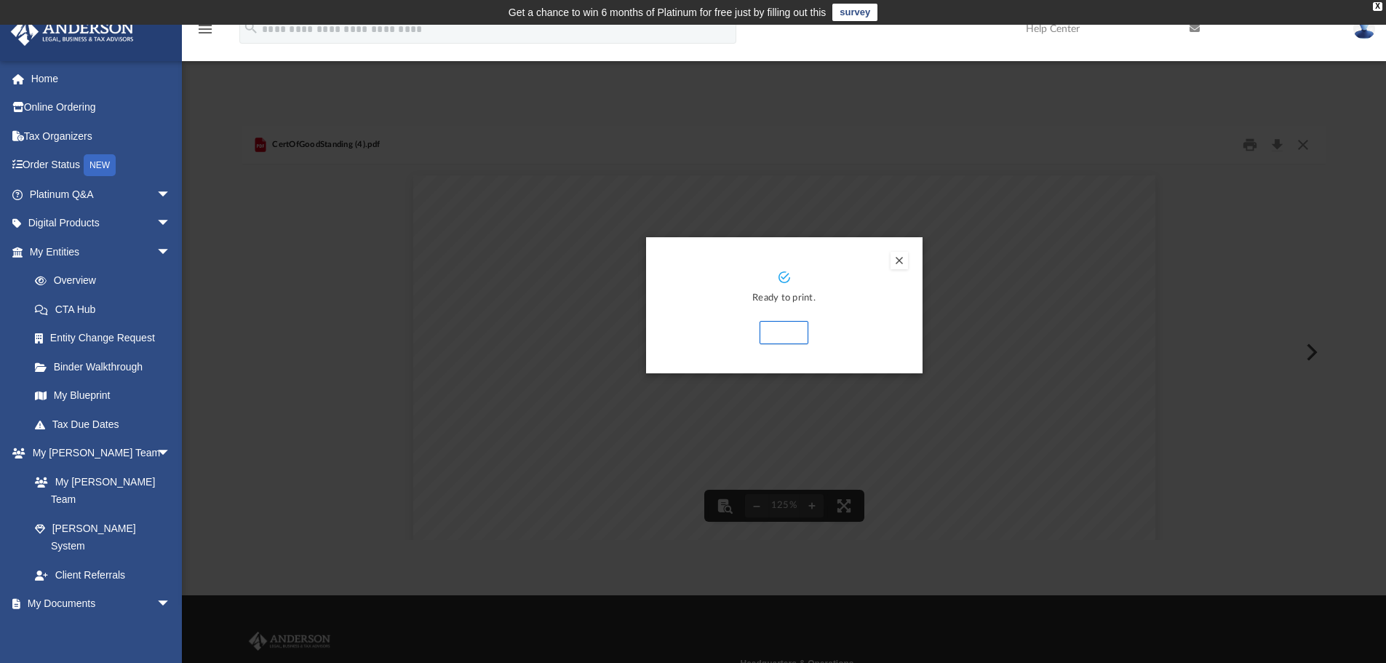
click at [779, 331] on button "Print" at bounding box center [784, 332] width 49 height 23
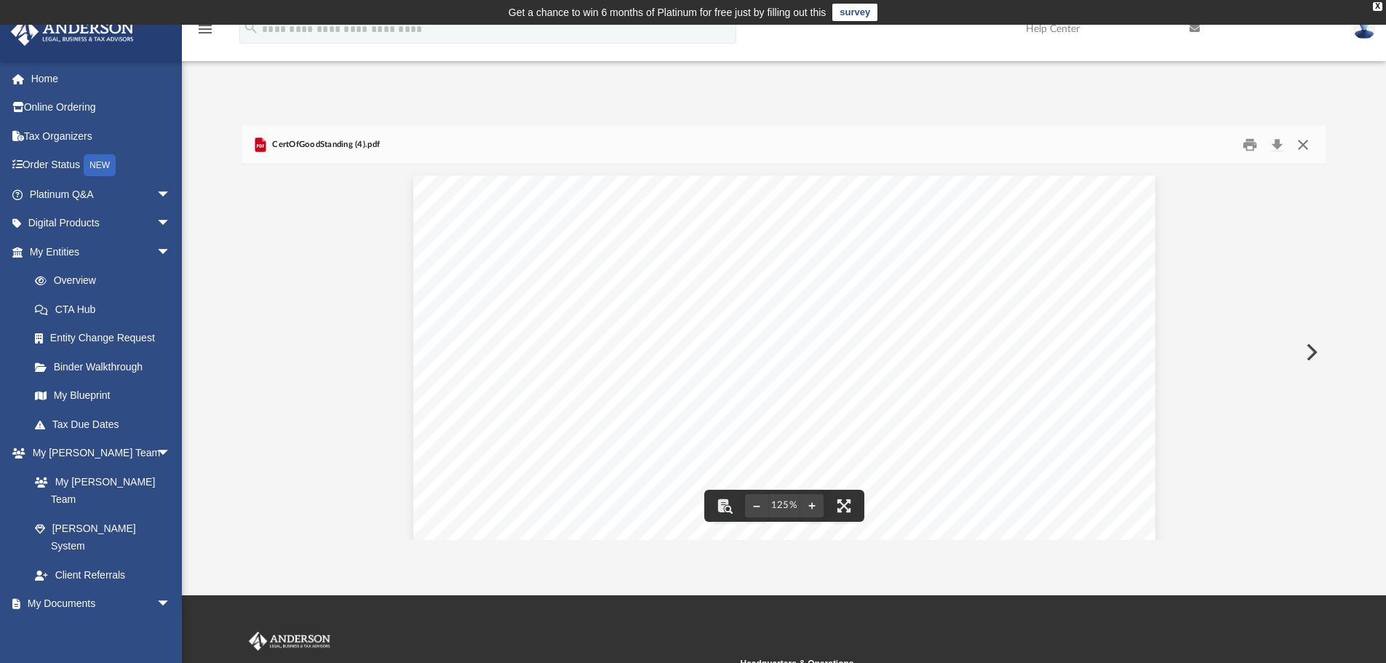
click at [1302, 145] on button "Close" at bounding box center [1303, 145] width 26 height 23
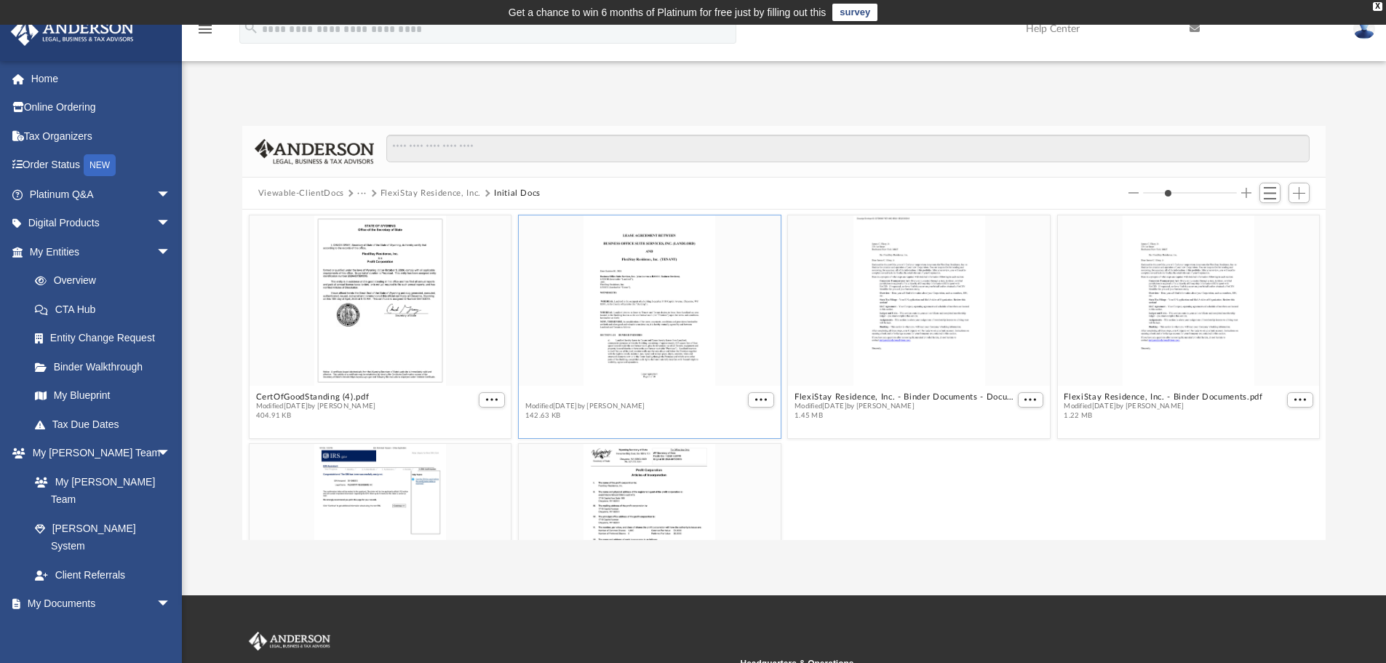
click at [592, 395] on button "FlexiStay Residence, Inc Lease.pdf" at bounding box center [595, 396] width 140 height 9
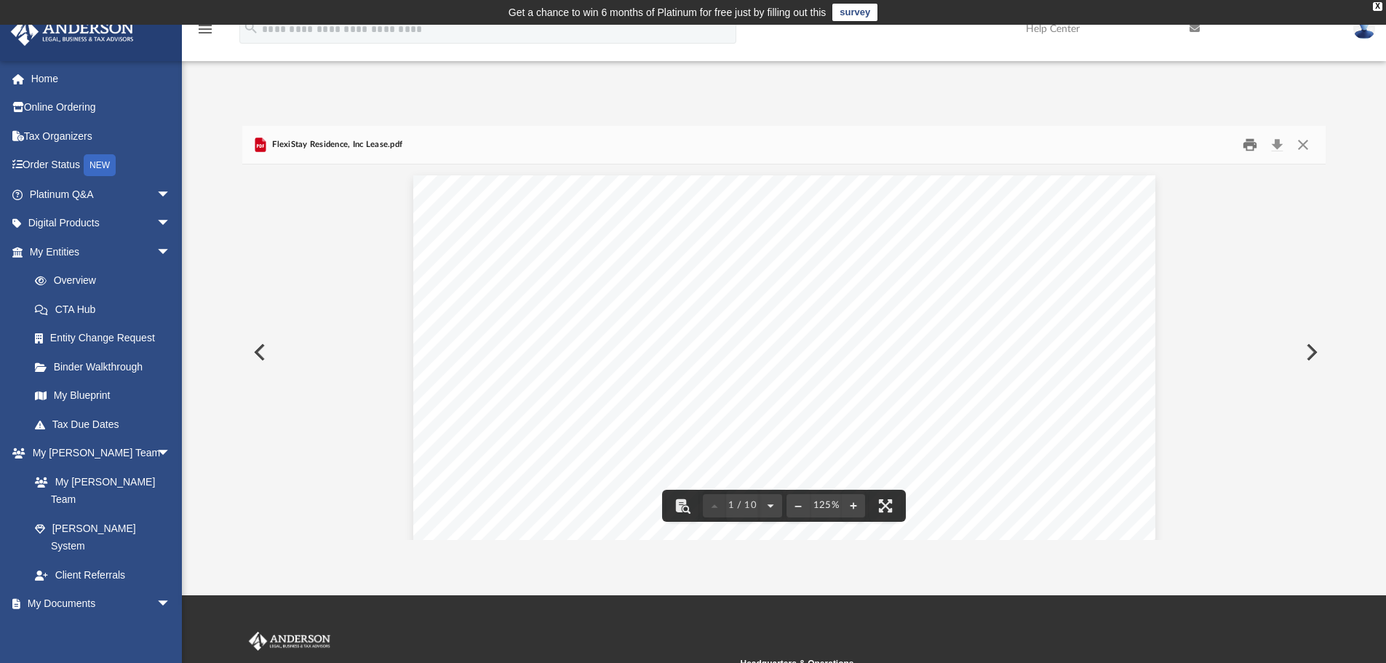
drag, startPoint x: 1250, startPoint y: 143, endPoint x: 1238, endPoint y: 151, distance: 15.1
click at [1250, 146] on button "Print" at bounding box center [1250, 145] width 29 height 23
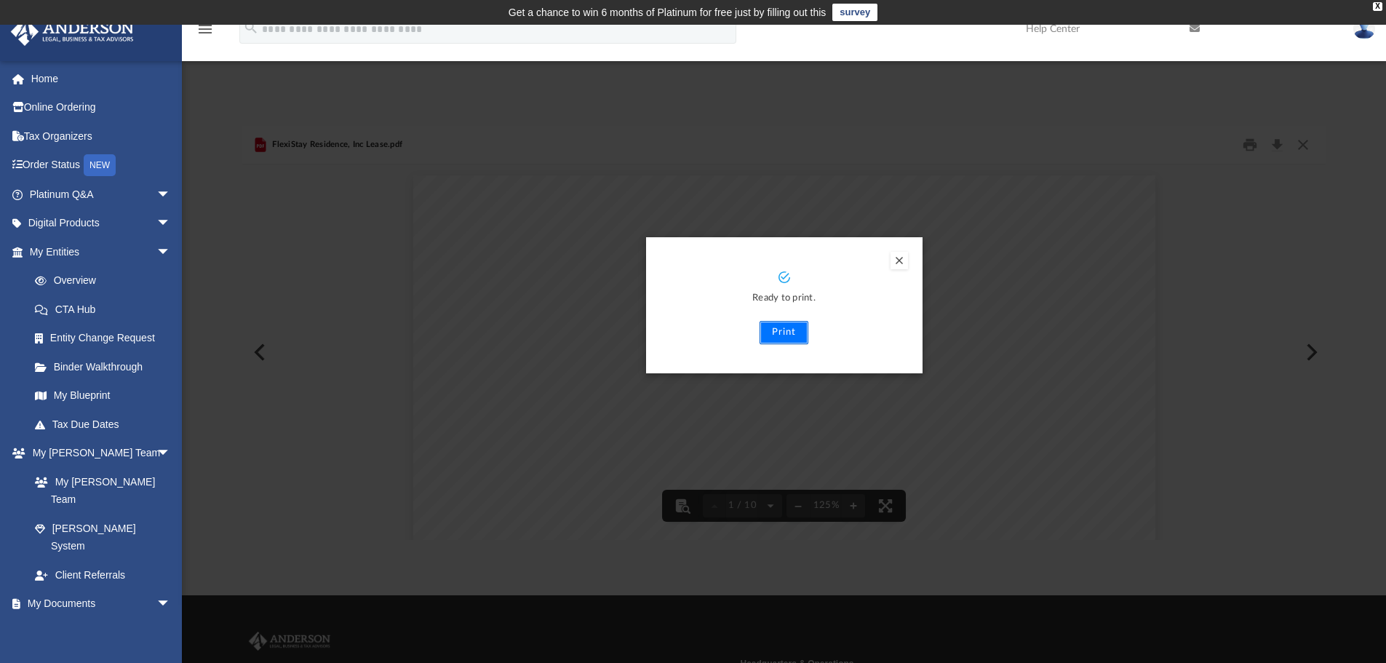
click at [789, 330] on button "Print" at bounding box center [784, 332] width 49 height 23
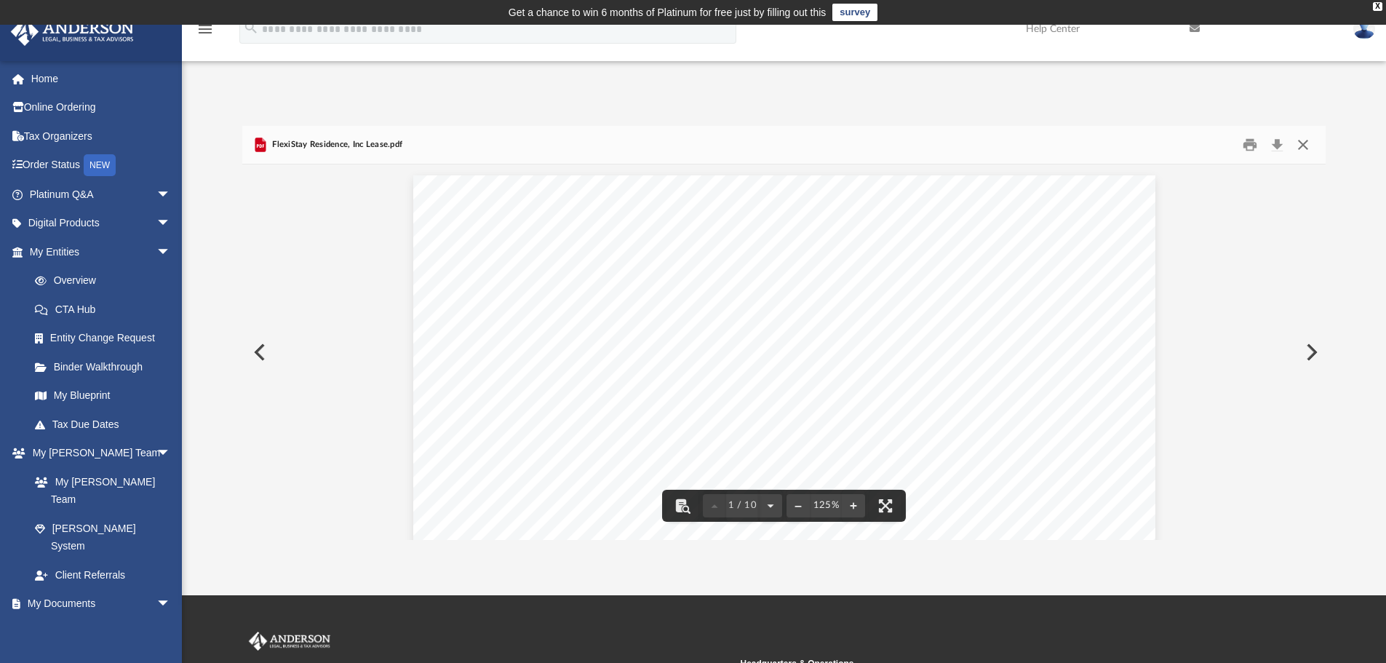
click at [1307, 143] on button "Close" at bounding box center [1303, 145] width 26 height 23
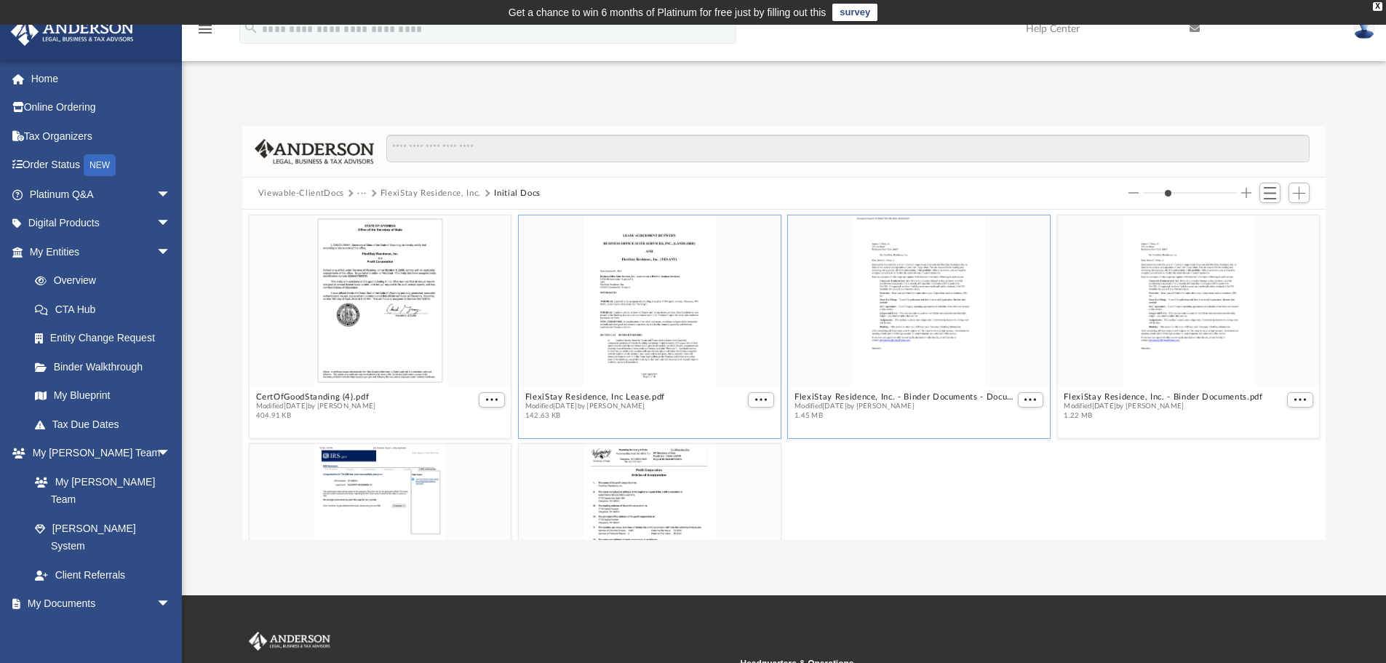
click at [832, 402] on span "Modified Tue Oct 8 2024 by Lindsay Haggie" at bounding box center [905, 406] width 220 height 9
click at [832, 398] on button "FlexiStay Residence, Inc. - Binder Documents - DocuSigned.pdf" at bounding box center [905, 396] width 220 height 9
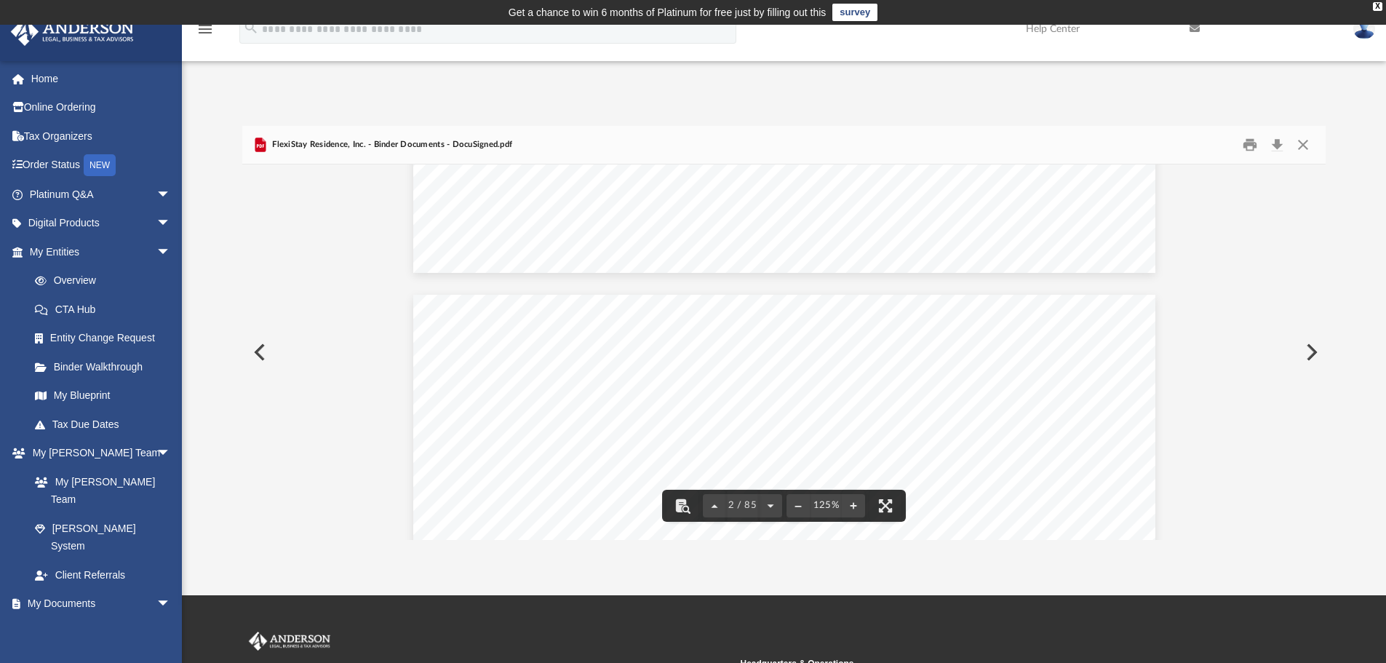
scroll to position [728, 0]
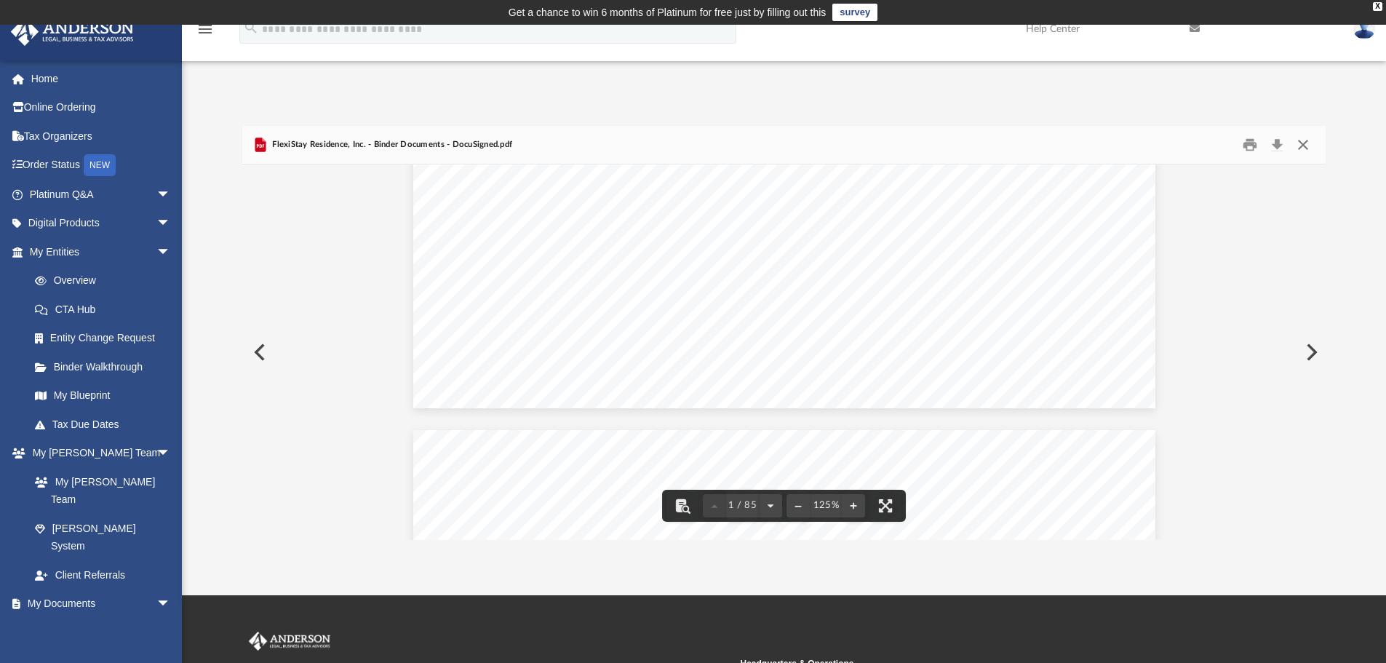
click at [1306, 143] on button "Close" at bounding box center [1303, 145] width 26 height 23
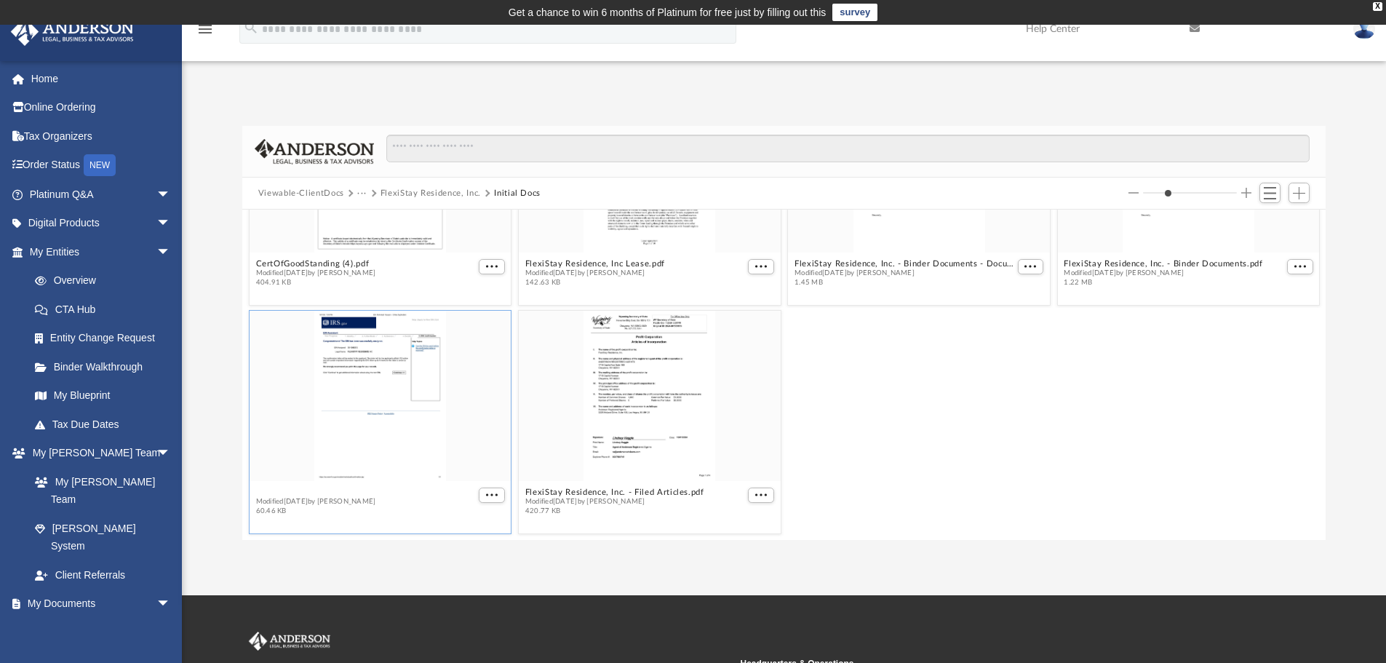
scroll to position [127, 0]
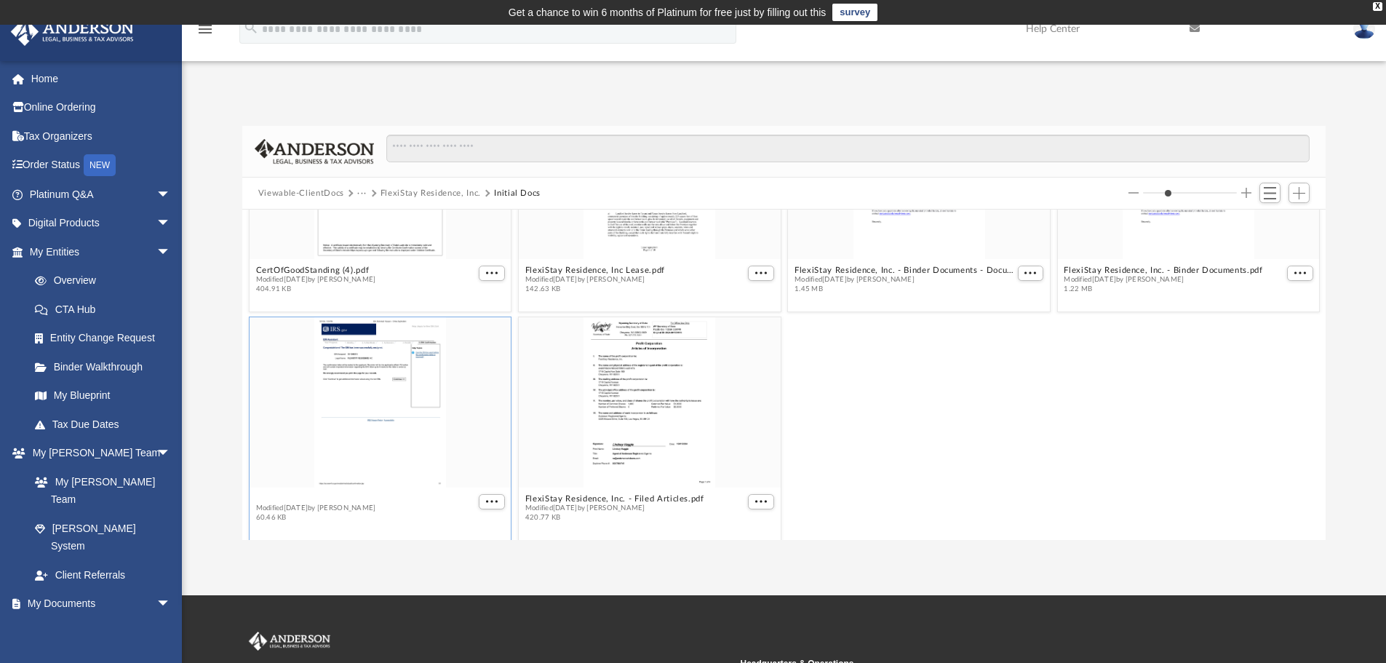
click at [316, 489] on figcaption "FlexiStay Residence, Inc. - EIN Notice.pdf Modified Tue Oct 1 2024 by Lindsay H…" at bounding box center [381, 508] width 262 height 39
click at [316, 504] on span "Modified Tue Oct 1 2024 by Lindsay Haggie" at bounding box center [340, 508] width 170 height 9
click at [316, 498] on button "FlexiStay Residence, Inc. - EIN Notice.pdf" at bounding box center [340, 498] width 170 height 9
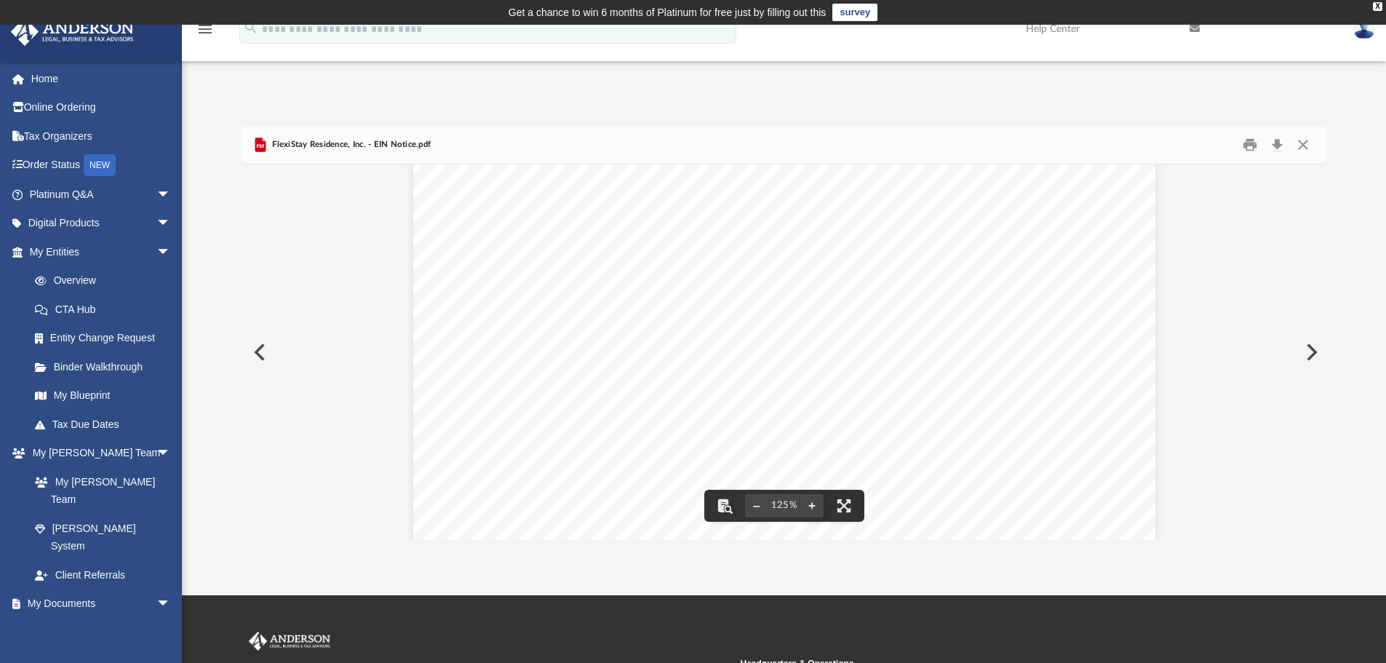
scroll to position [0, 0]
click at [1249, 144] on button "Print" at bounding box center [1250, 145] width 29 height 23
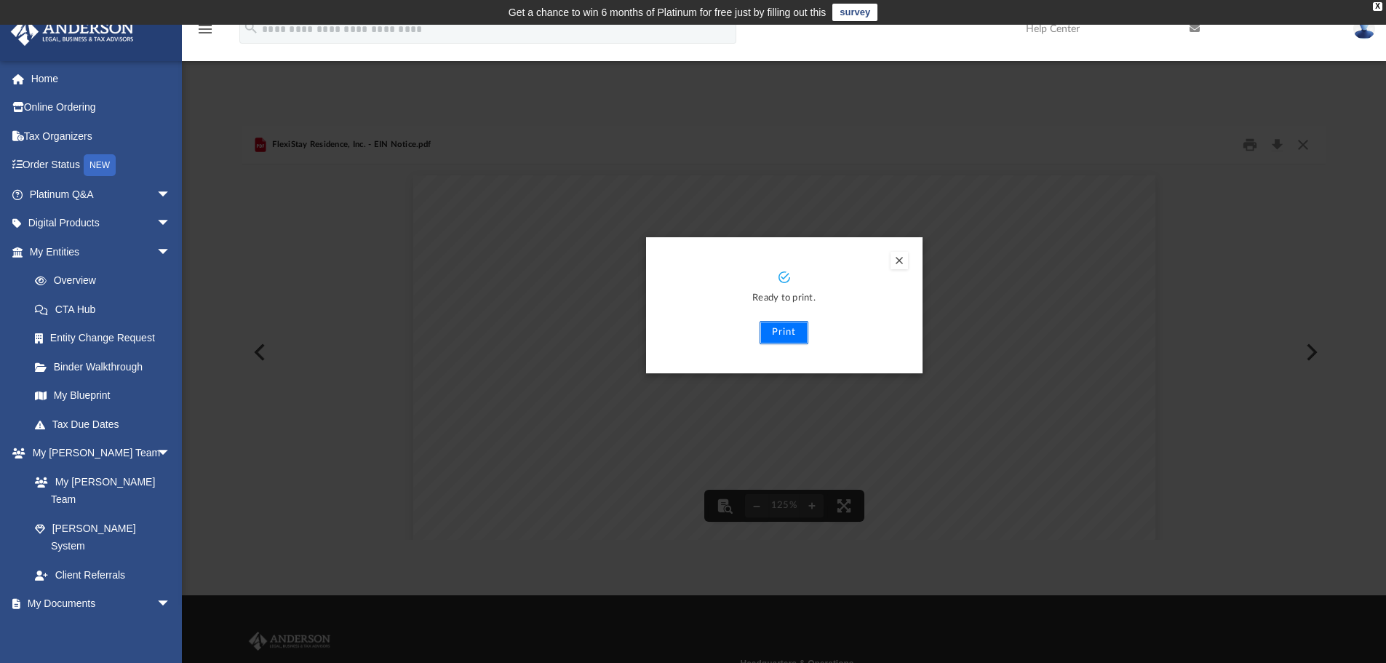
click at [777, 336] on button "Print" at bounding box center [784, 332] width 49 height 23
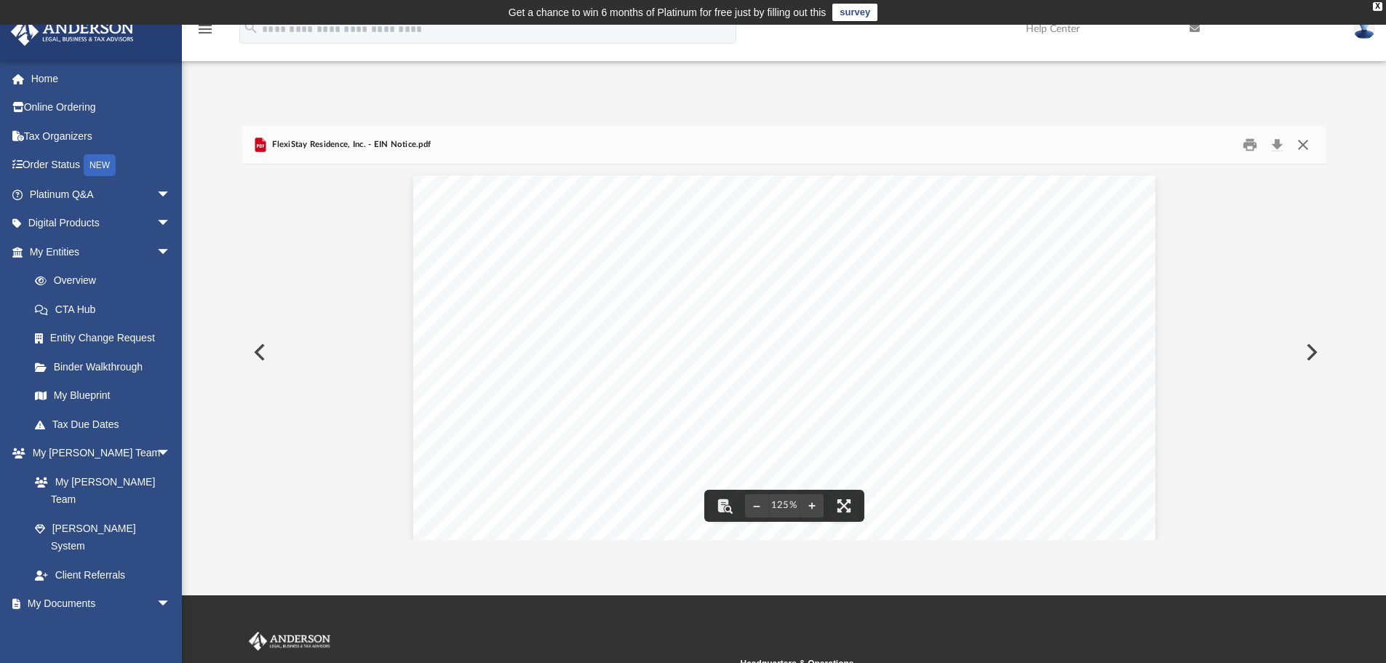
click at [1303, 146] on button "Close" at bounding box center [1303, 145] width 26 height 23
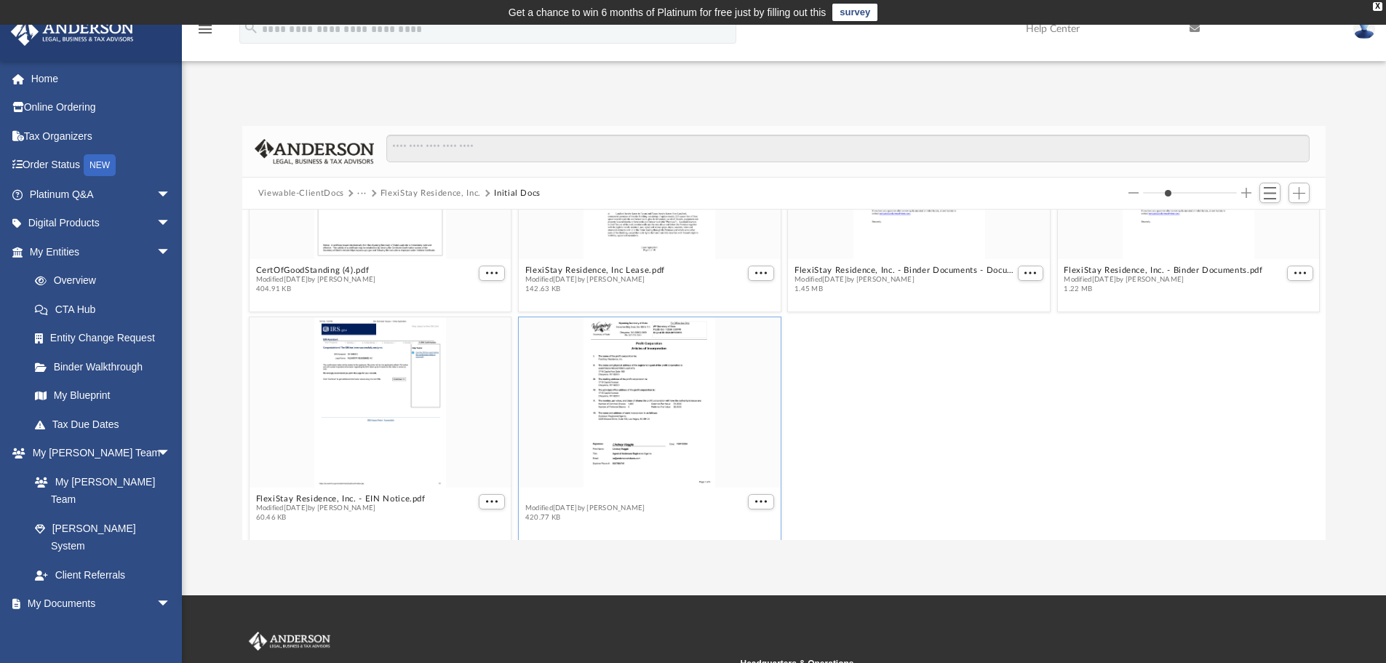
click at [559, 496] on button "FlexiStay Residence, Inc. - Filed Articles.pdf" at bounding box center [614, 498] width 179 height 9
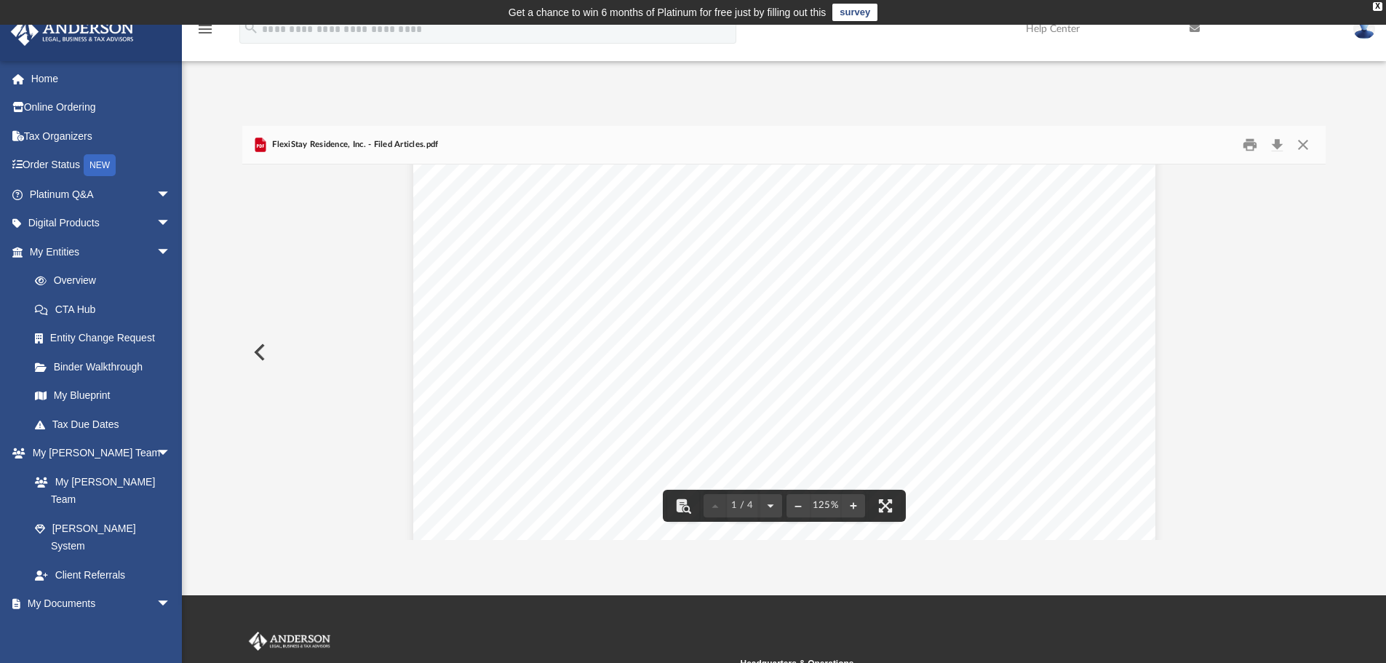
scroll to position [146, 0]
click at [1248, 145] on button "Print" at bounding box center [1250, 145] width 29 height 23
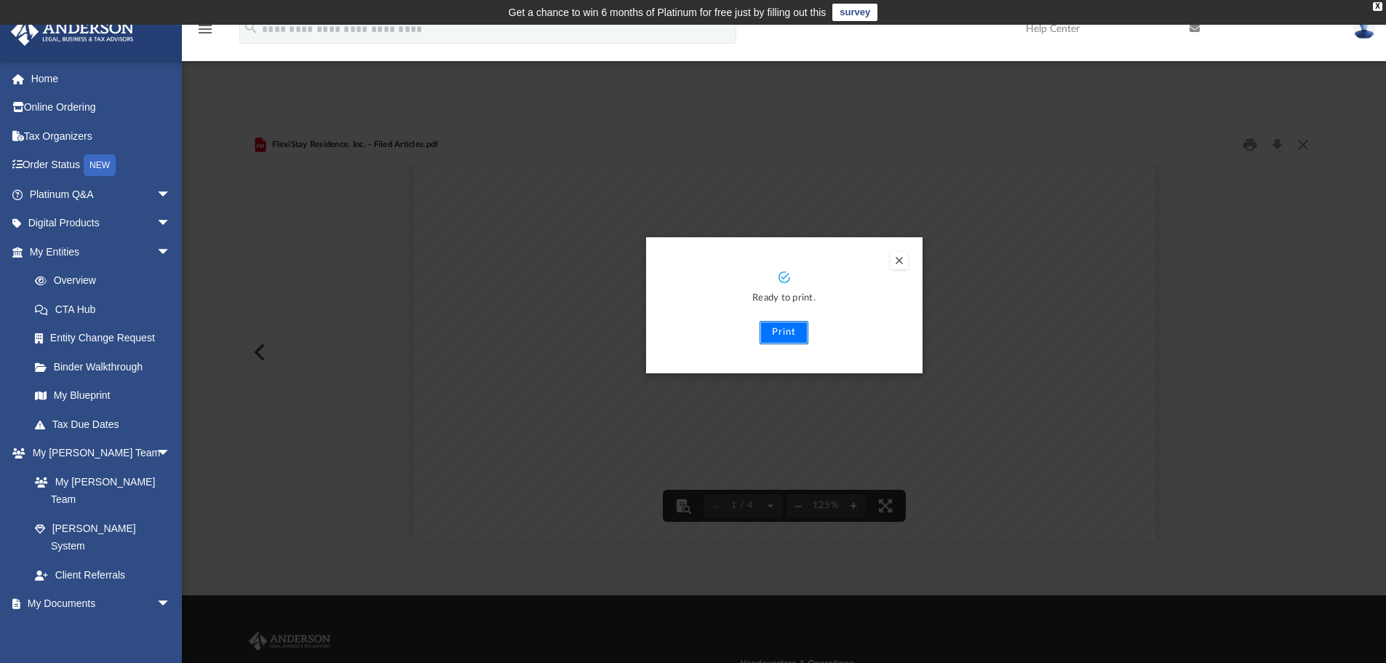
click at [780, 330] on button "Print" at bounding box center [784, 332] width 49 height 23
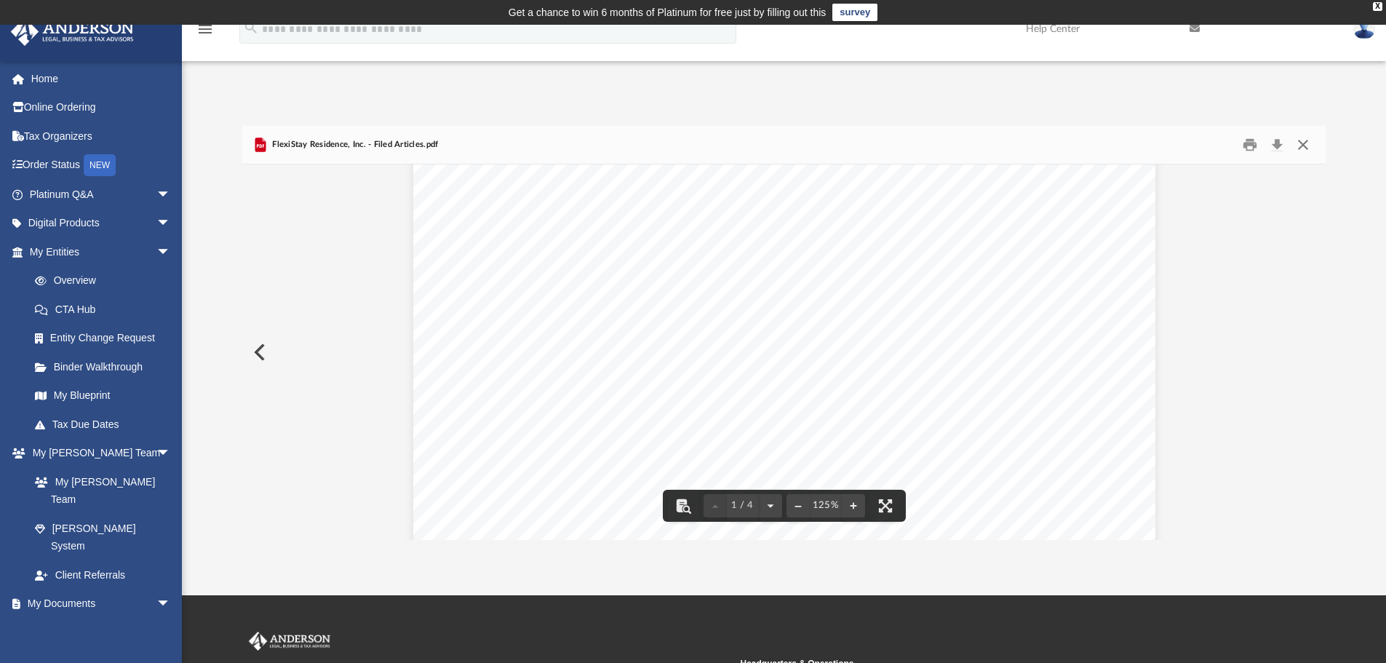
click at [1302, 144] on button "Close" at bounding box center [1303, 145] width 26 height 23
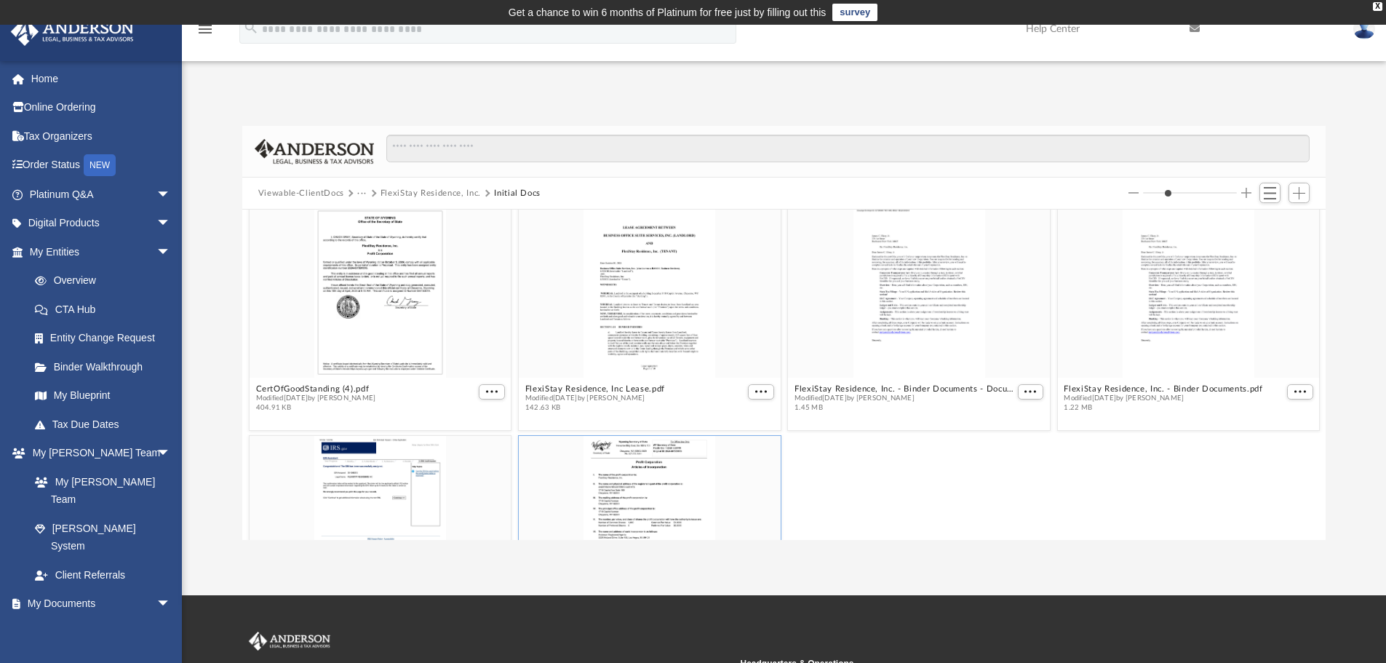
scroll to position [0, 0]
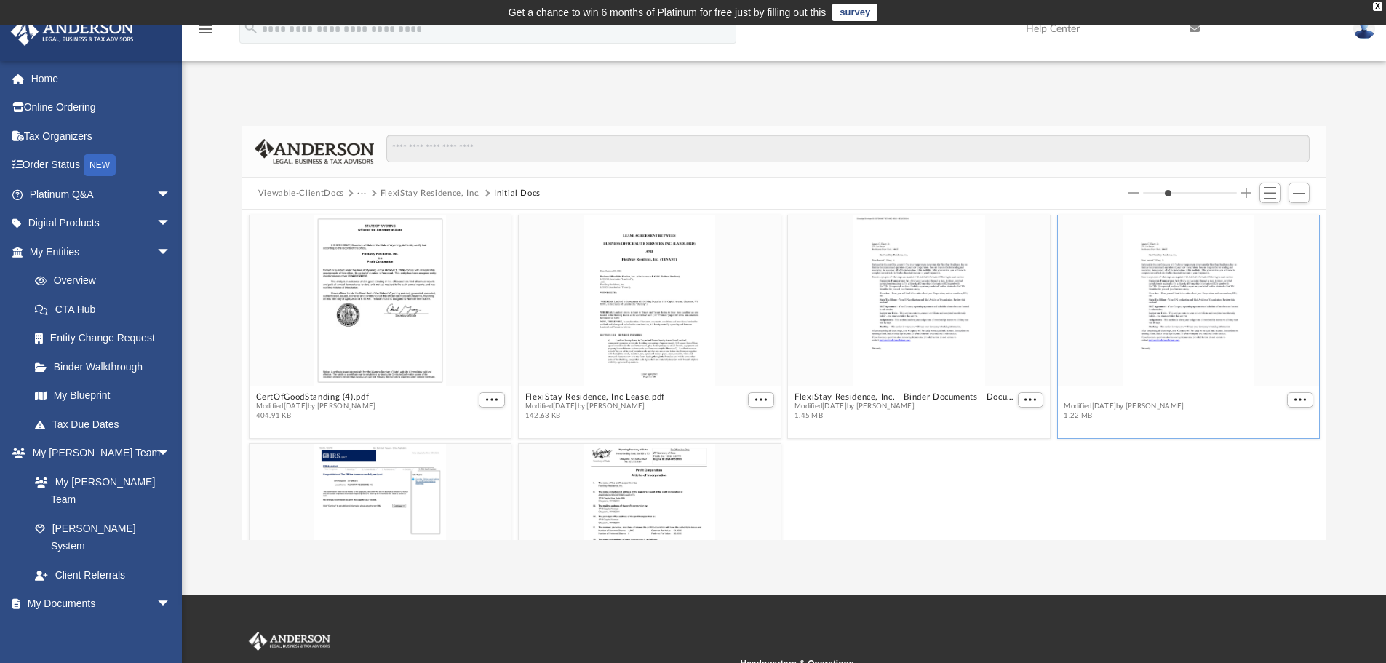
click at [1139, 397] on button "FlexiStay Residence, Inc. - Binder Documents.pdf" at bounding box center [1163, 396] width 199 height 9
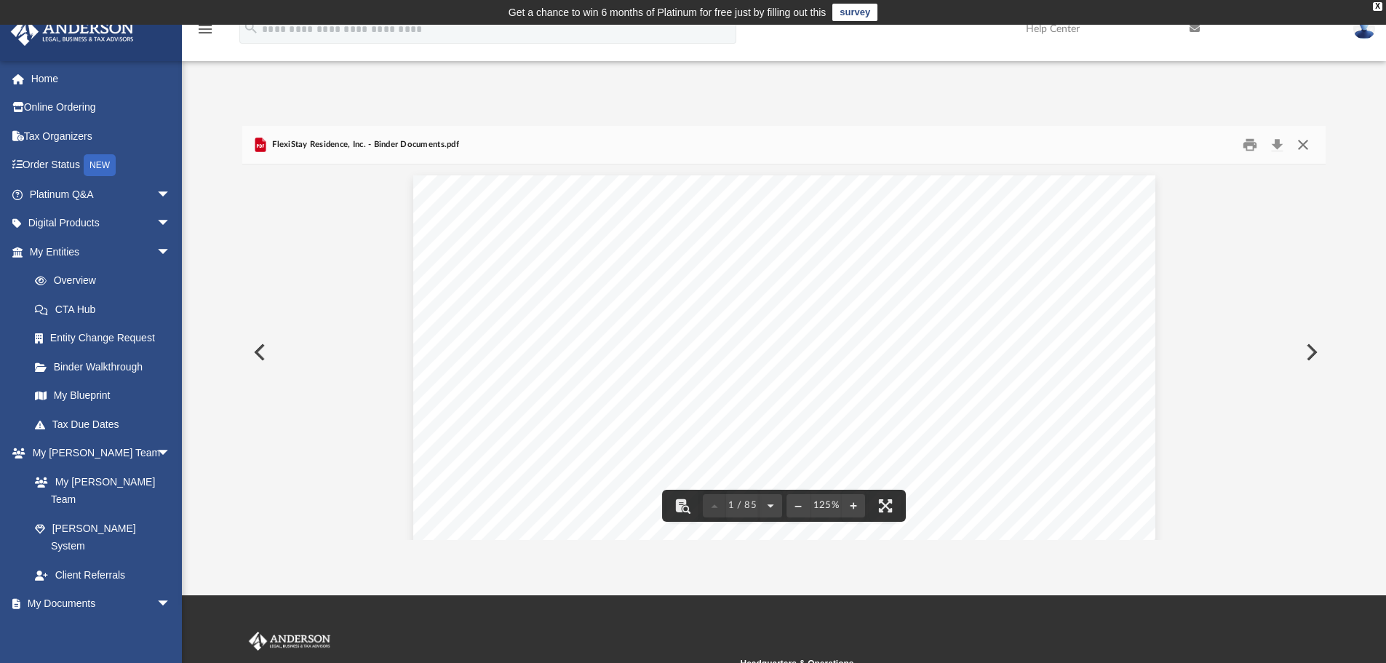
click at [1305, 146] on button "Close" at bounding box center [1303, 145] width 26 height 23
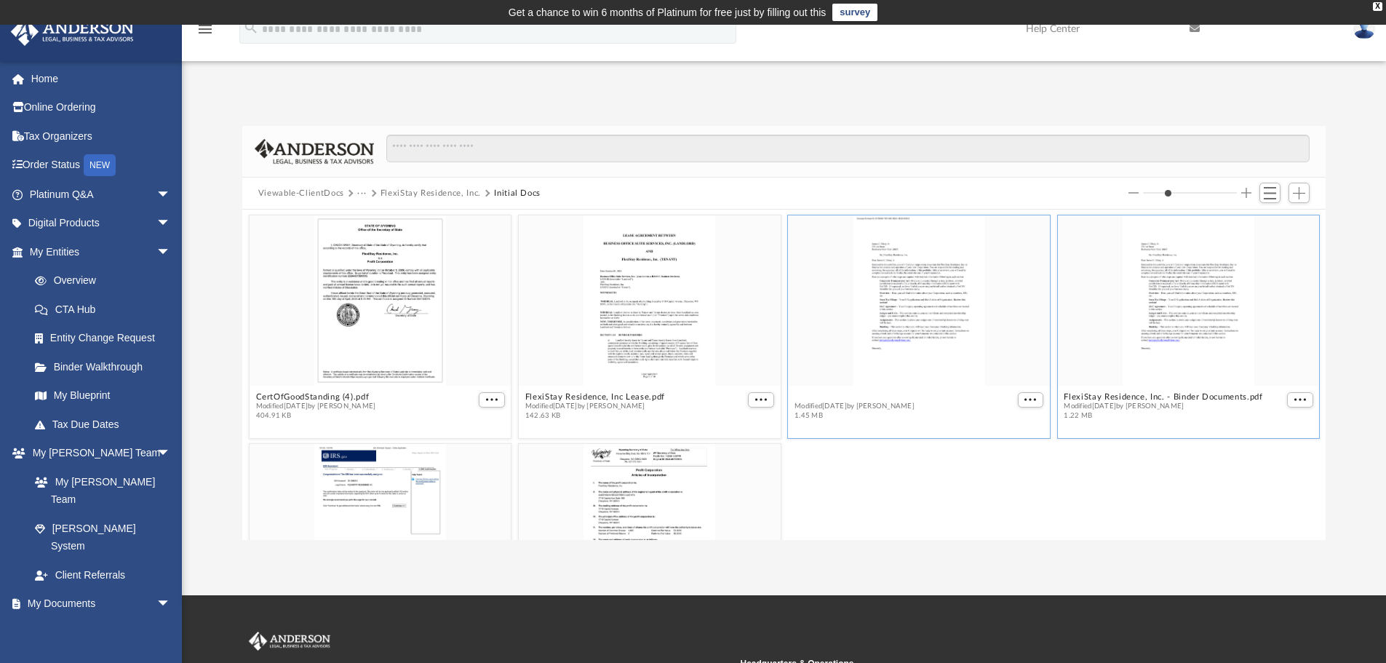
click at [857, 399] on button "FlexiStay Residence, Inc. - Binder Documents - DocuSigned.pdf" at bounding box center [905, 396] width 220 height 9
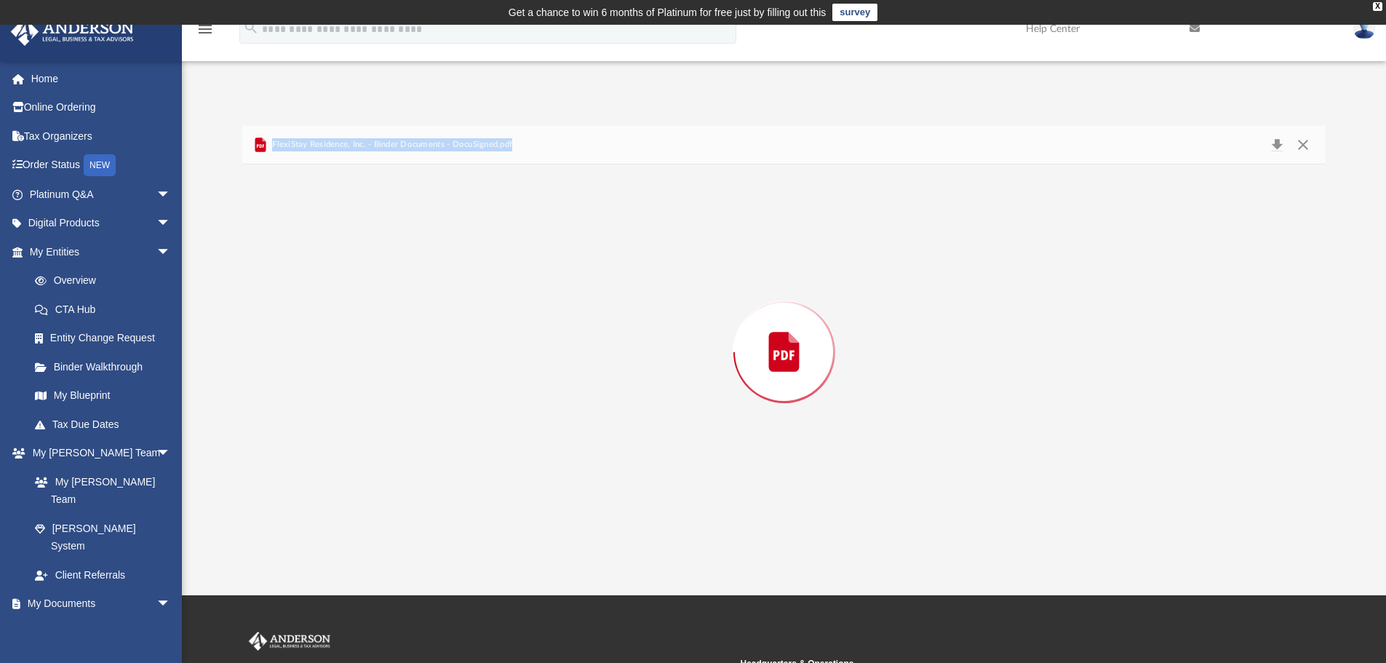
click at [857, 399] on div "Preview" at bounding box center [784, 351] width 1084 height 375
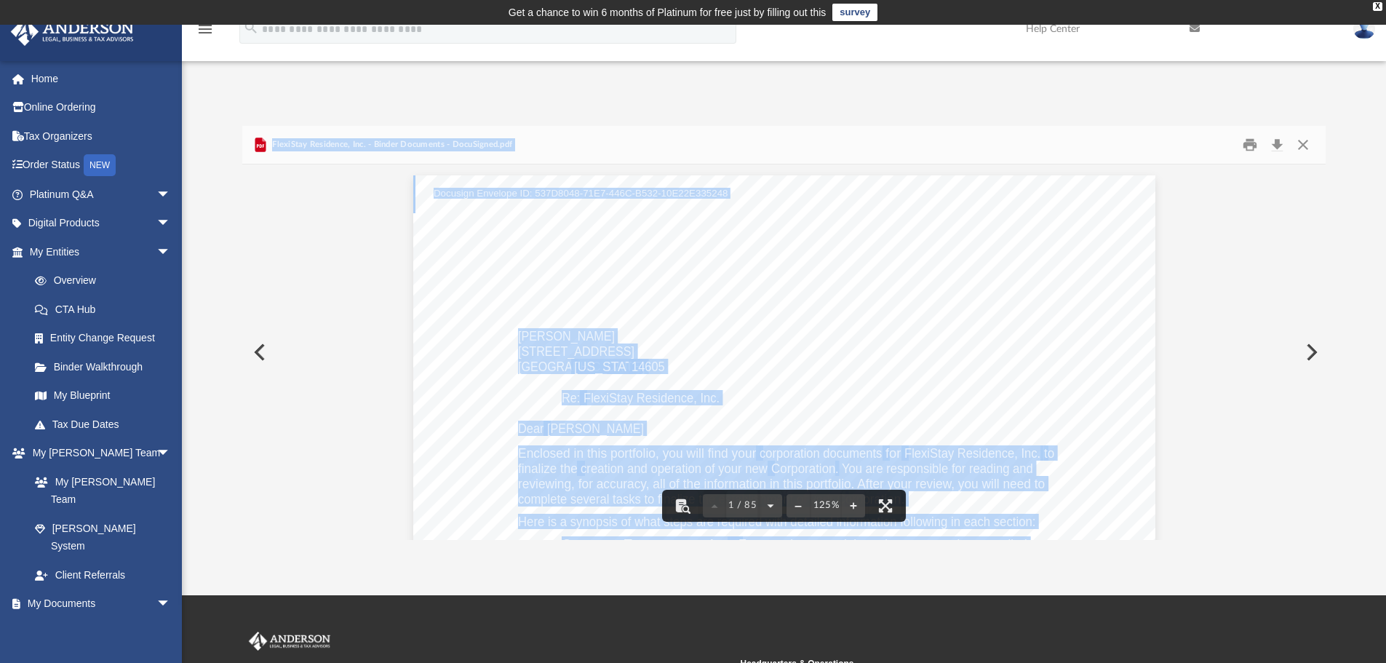
click at [812, 383] on div "James C. Elzey, Jr. 376 1st Street Rochester New York 14605 Re: FlexiStay Resid…" at bounding box center [784, 655] width 742 height 961
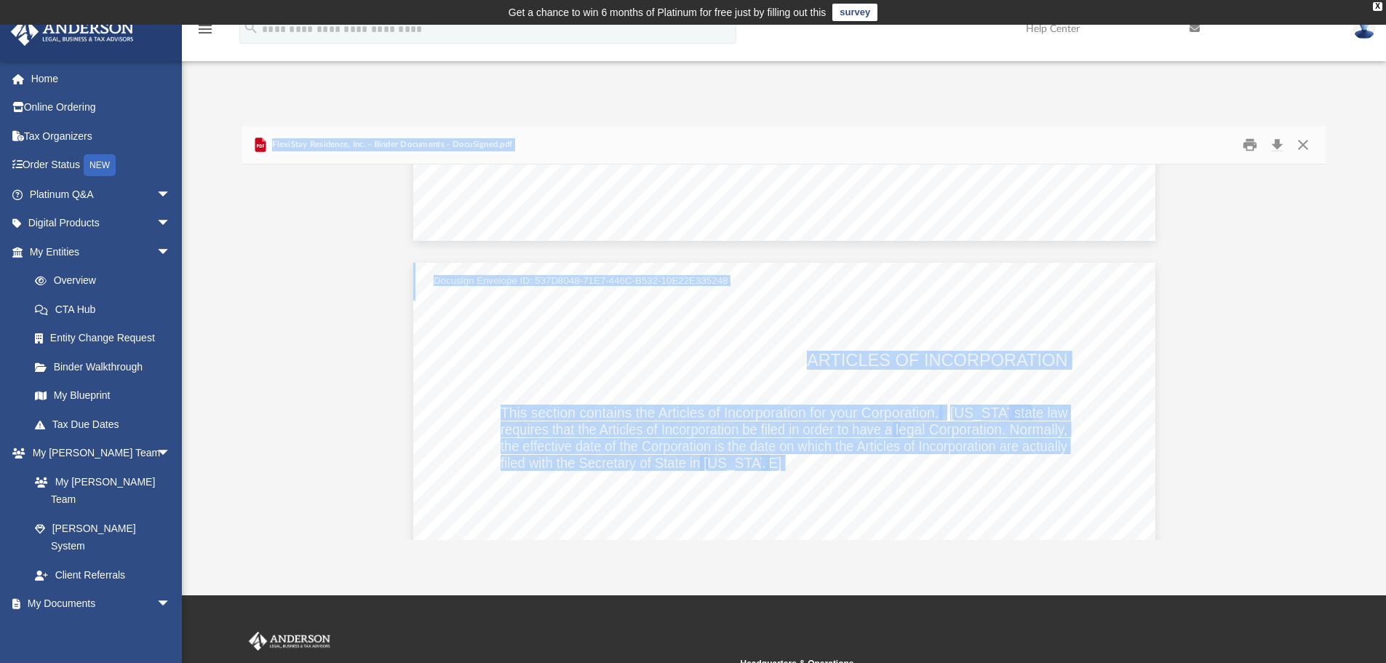
scroll to position [3857, 0]
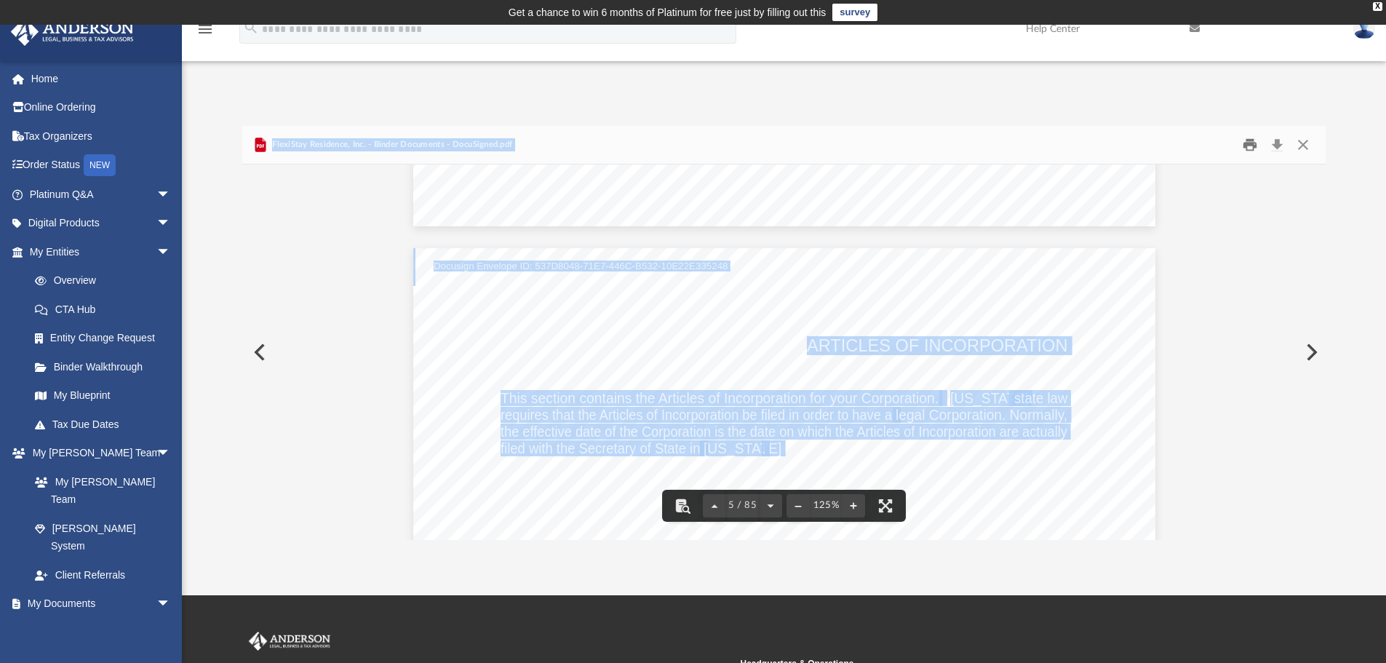
click at [1248, 147] on button "Print" at bounding box center [1250, 145] width 29 height 23
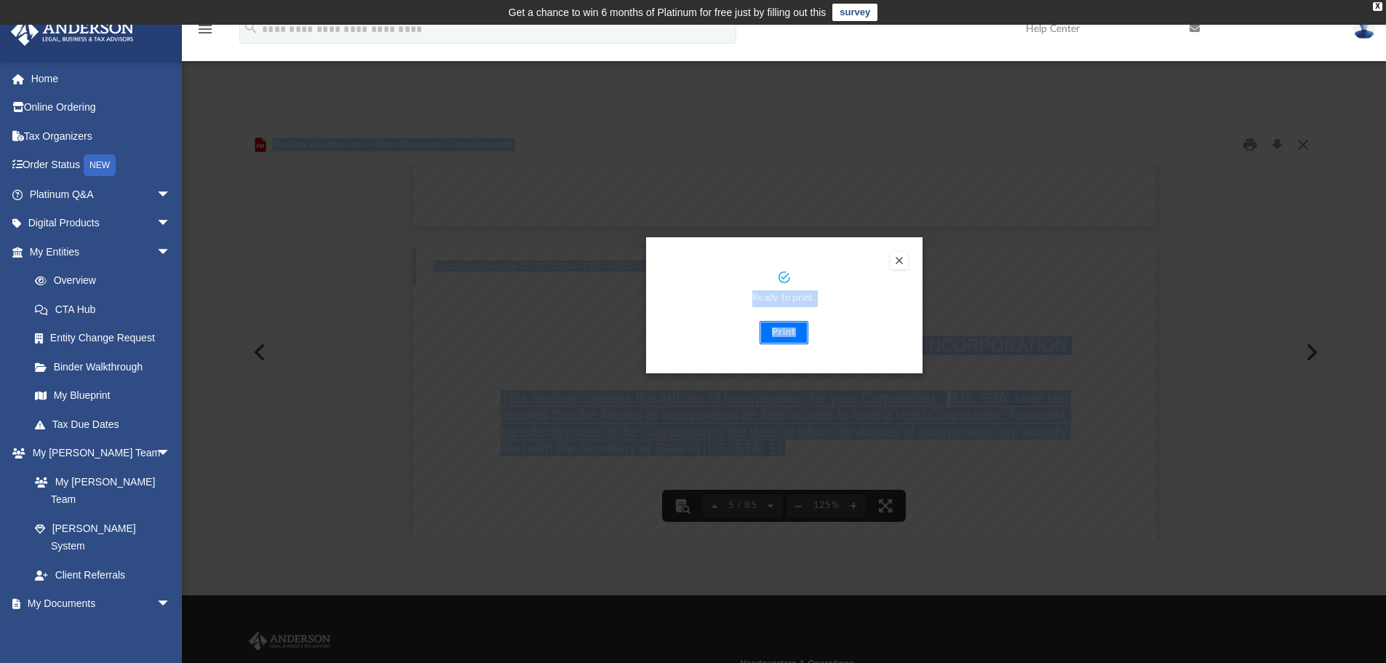
click at [784, 330] on button "Print" at bounding box center [784, 332] width 49 height 23
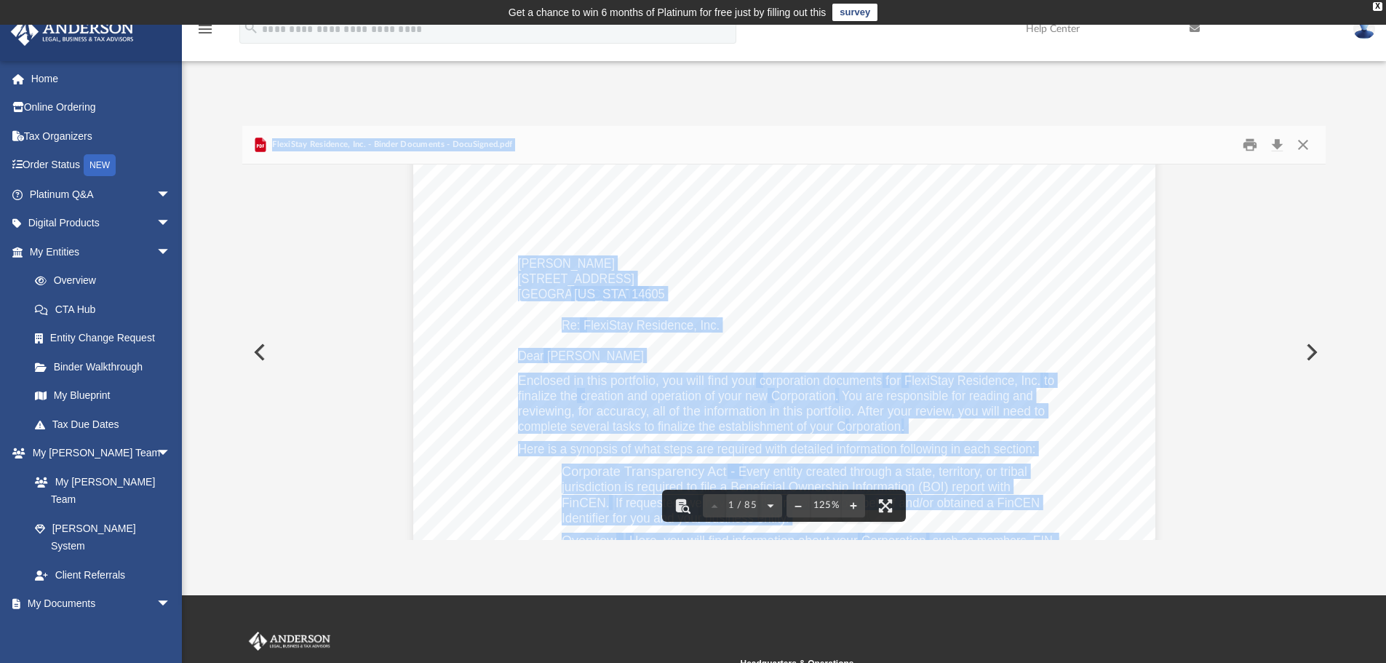
scroll to position [0, 0]
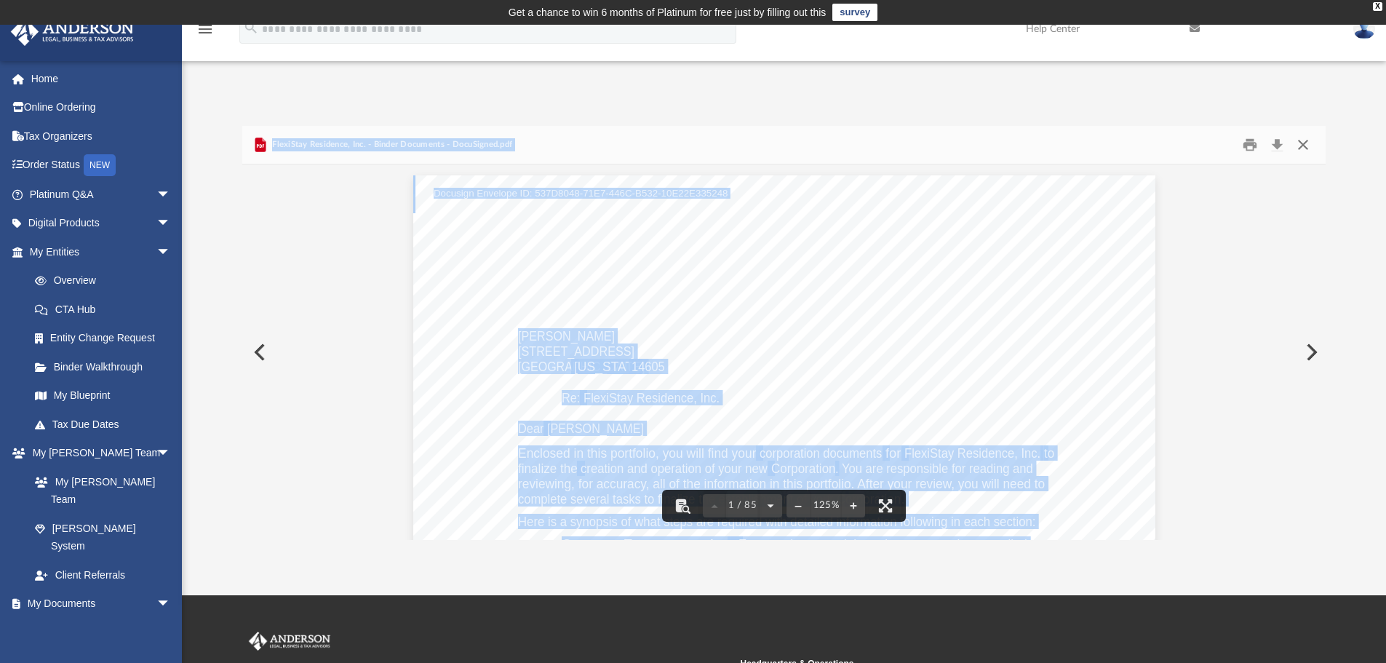
click at [1302, 140] on button "Close" at bounding box center [1303, 145] width 26 height 23
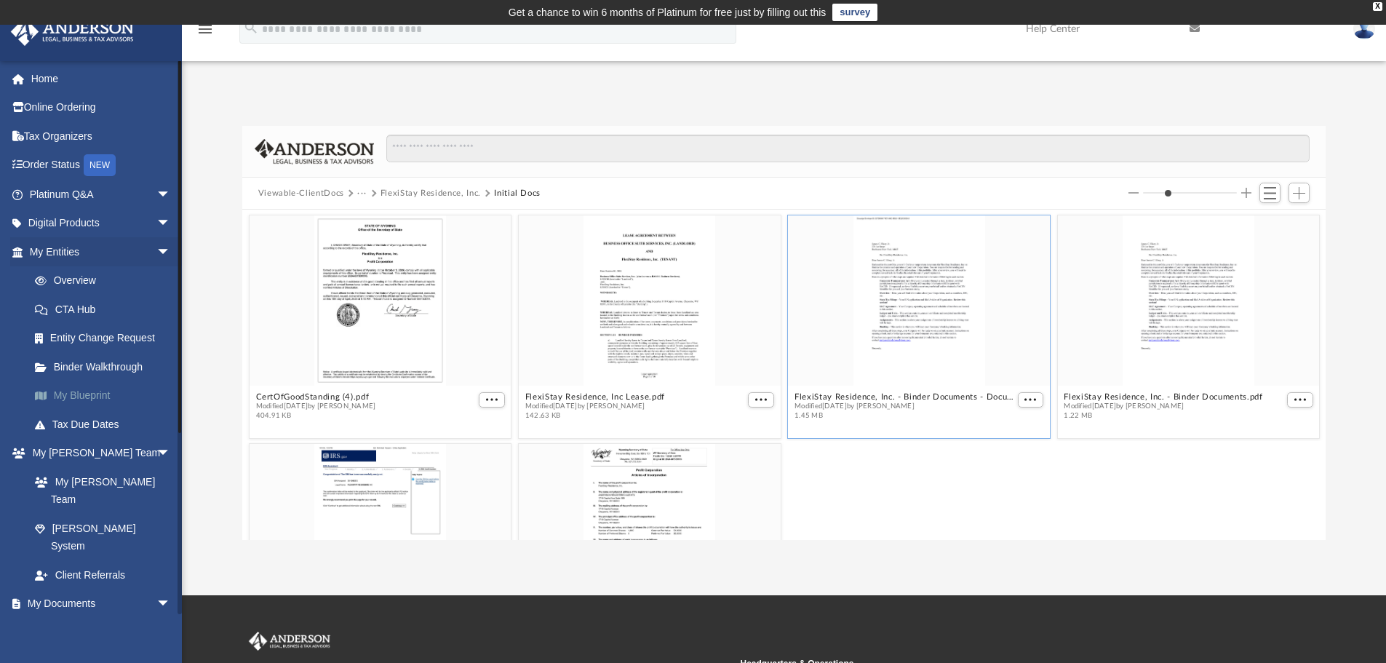
click at [100, 394] on link "My Blueprint" at bounding box center [106, 395] width 172 height 29
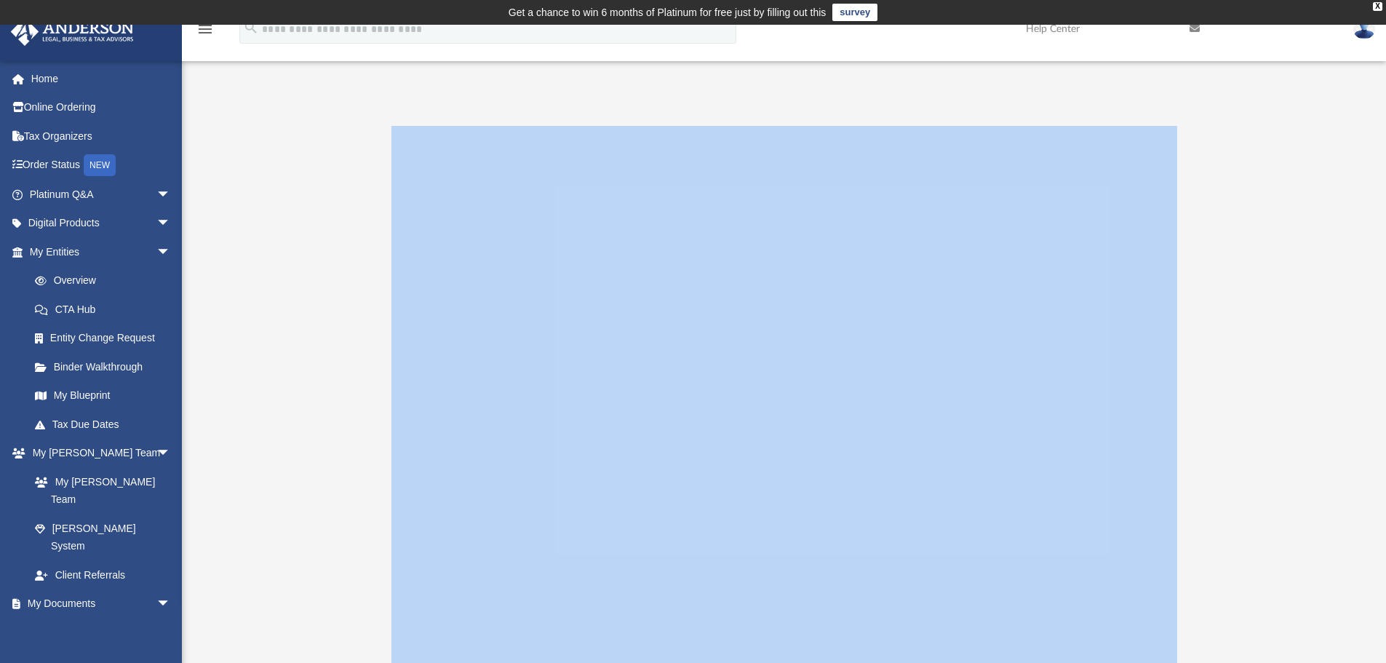
click at [1246, 364] on div at bounding box center [784, 417] width 1084 height 582
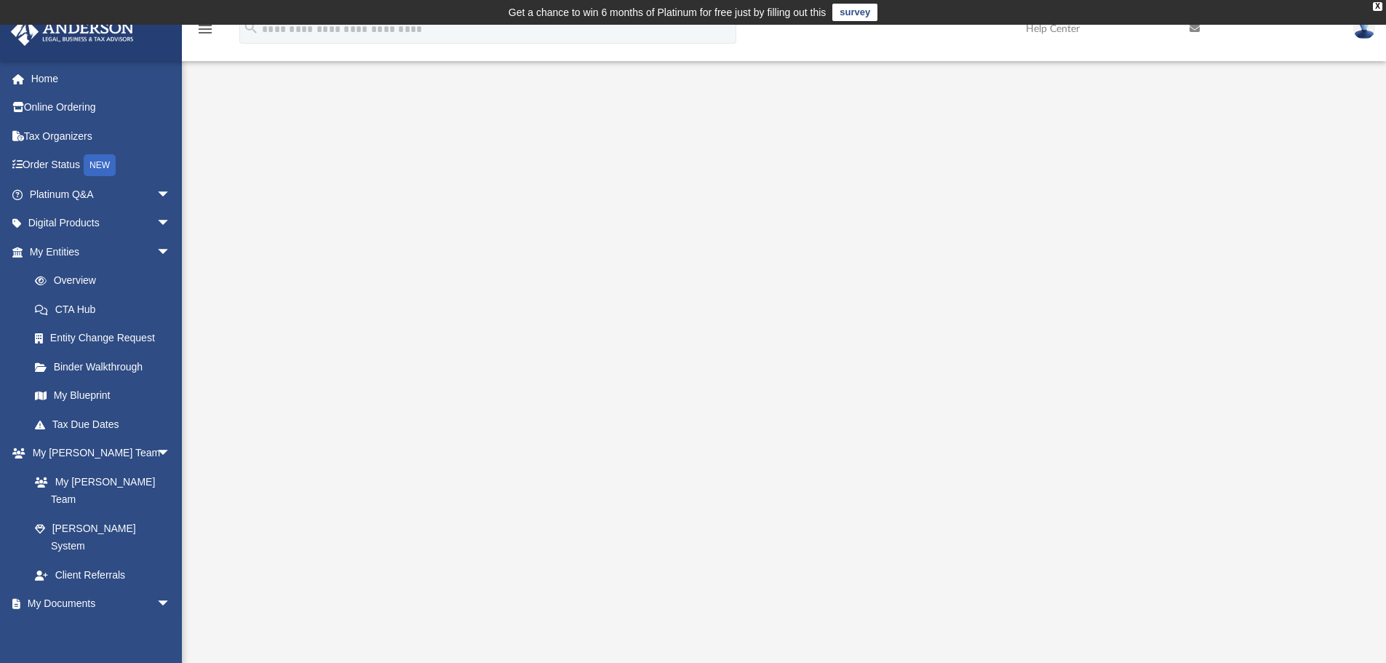
click at [1361, 35] on img at bounding box center [1364, 28] width 22 height 21
click at [1100, 124] on link "Logout" at bounding box center [1146, 127] width 146 height 30
